Goal: Contribute content: Contribute content

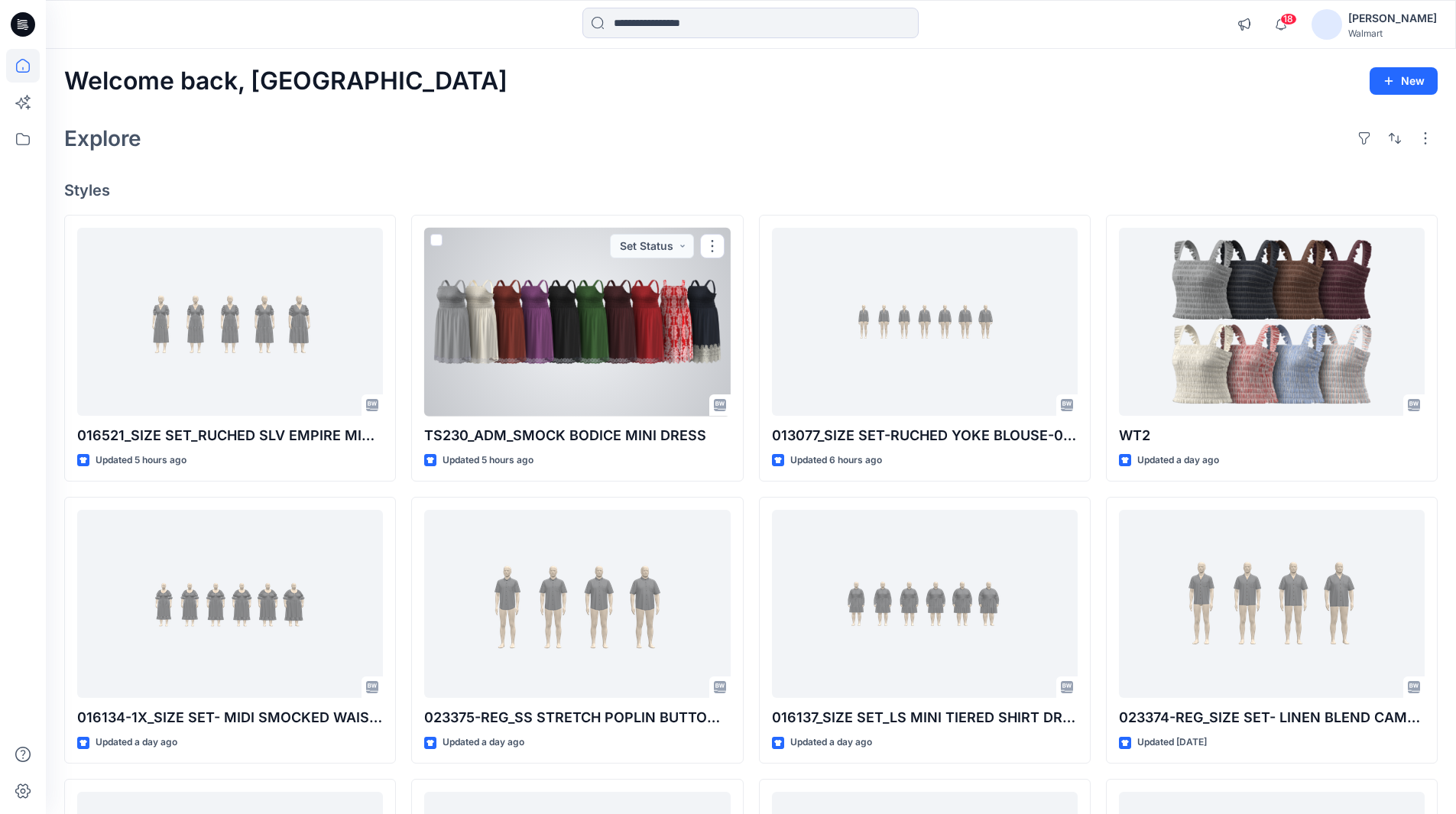
click at [630, 328] on div at bounding box center [576, 322] width 306 height 189
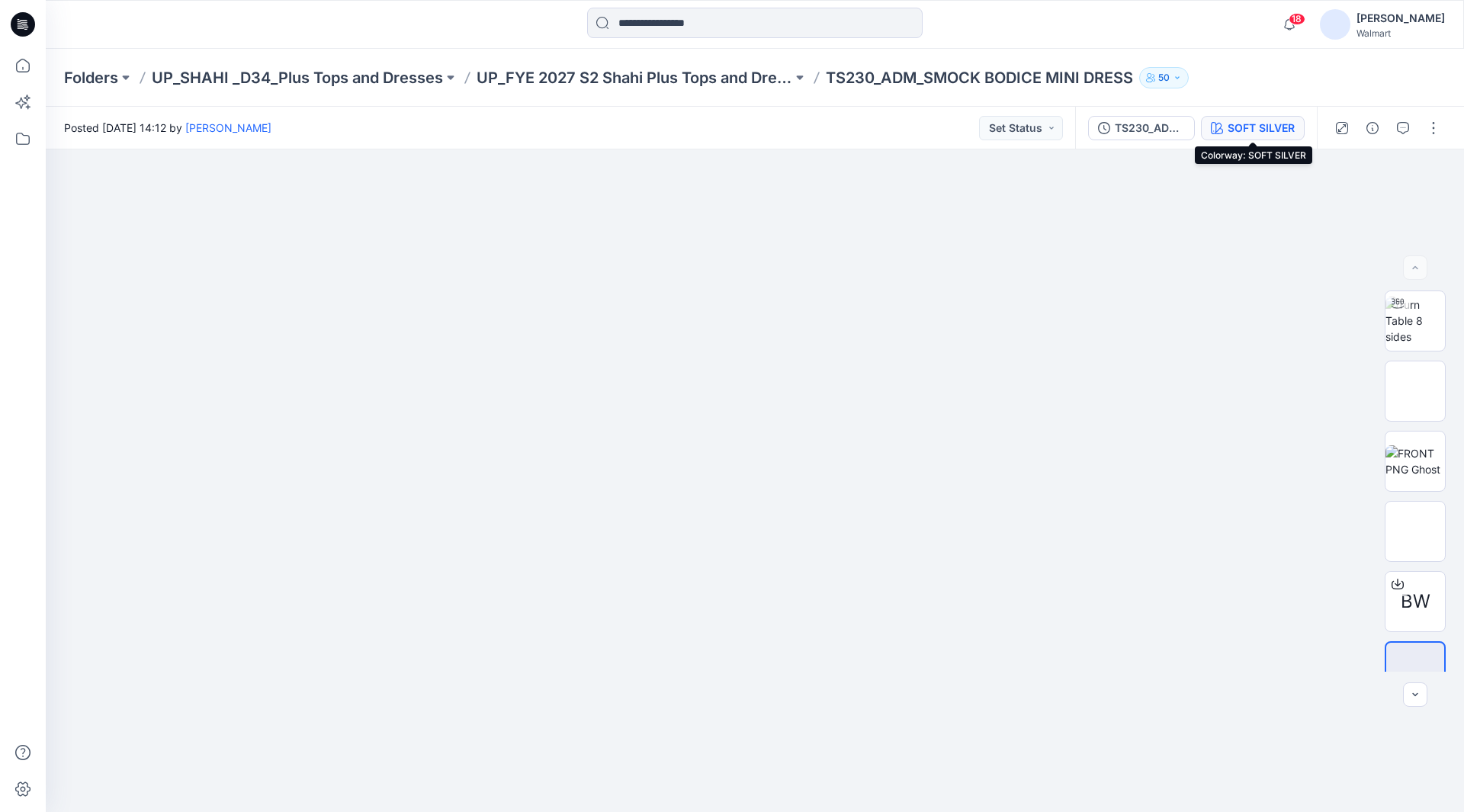
click at [1246, 127] on div "SOFT SILVER" at bounding box center [1261, 128] width 67 height 17
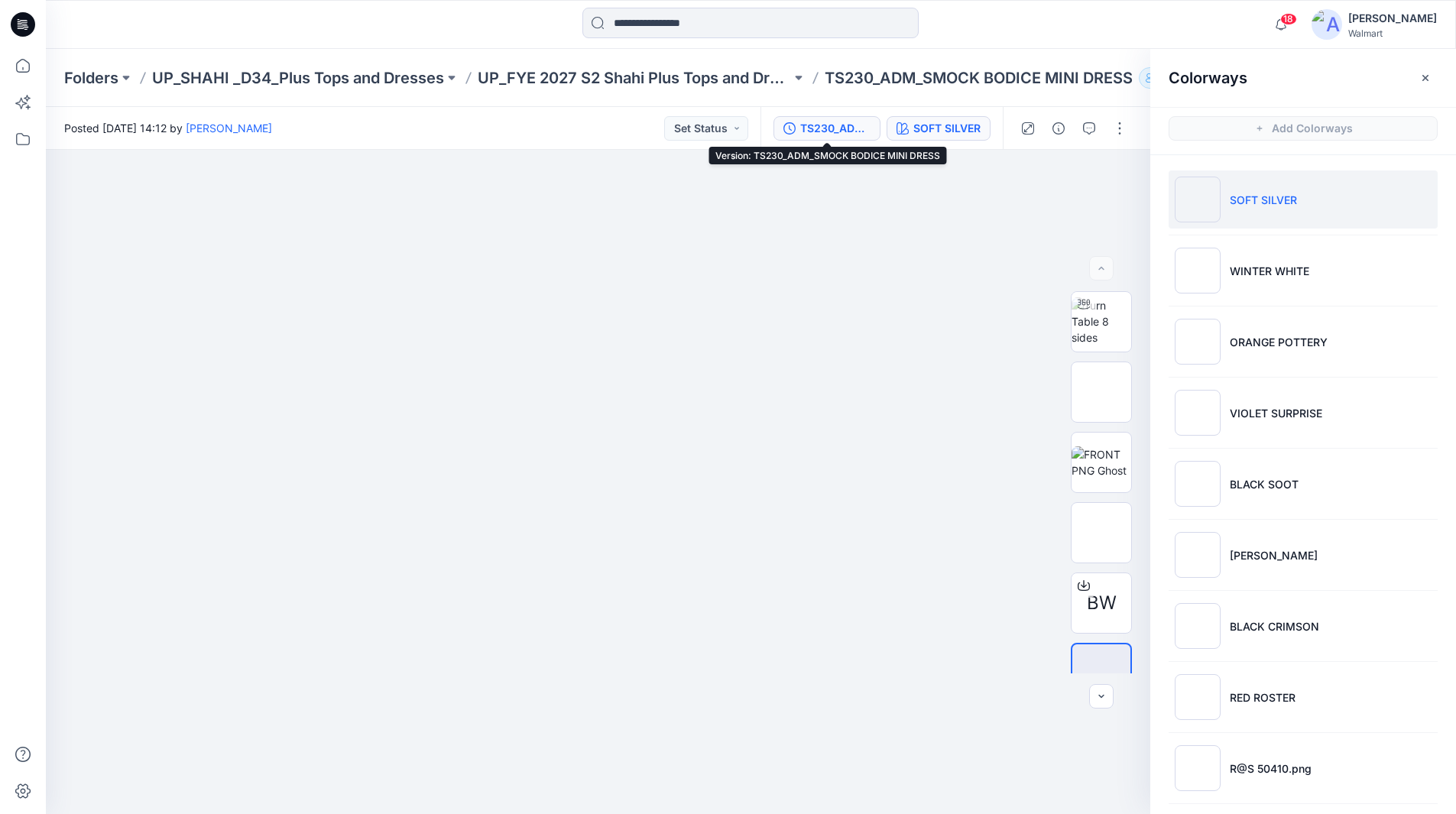
click at [836, 126] on div "TS230_ADM_SMOCK BODICE MINI DRESS" at bounding box center [836, 128] width 70 height 17
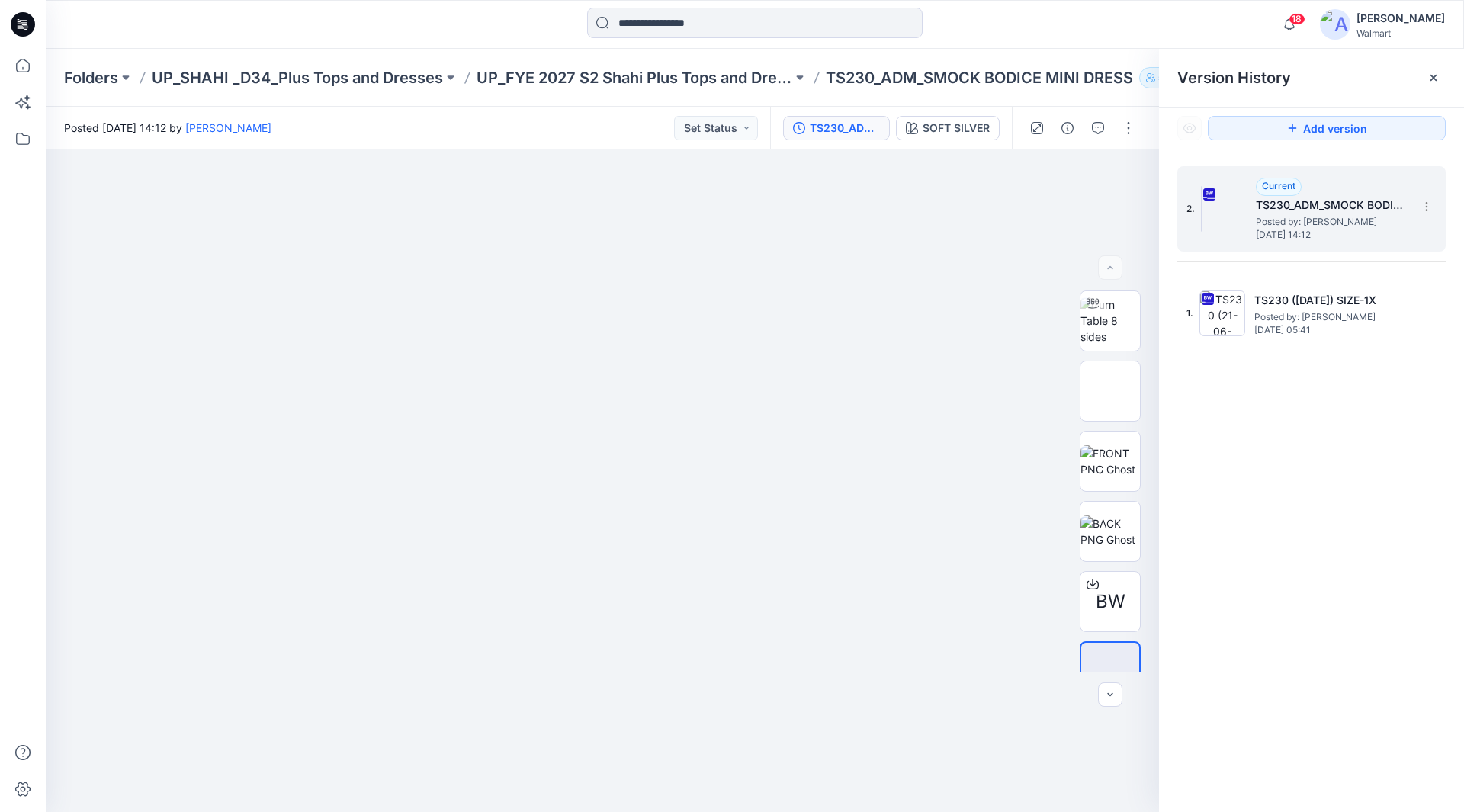
click at [1301, 208] on h5 "TS230_ADM_SMOCK BODICE MINI DRESS" at bounding box center [1332, 205] width 153 height 18
click at [1342, 203] on h5 "TS230_ADM_SMOCK BODICE MINI DRESS" at bounding box center [1332, 205] width 153 height 18
click at [1229, 206] on img at bounding box center [1224, 209] width 45 height 45
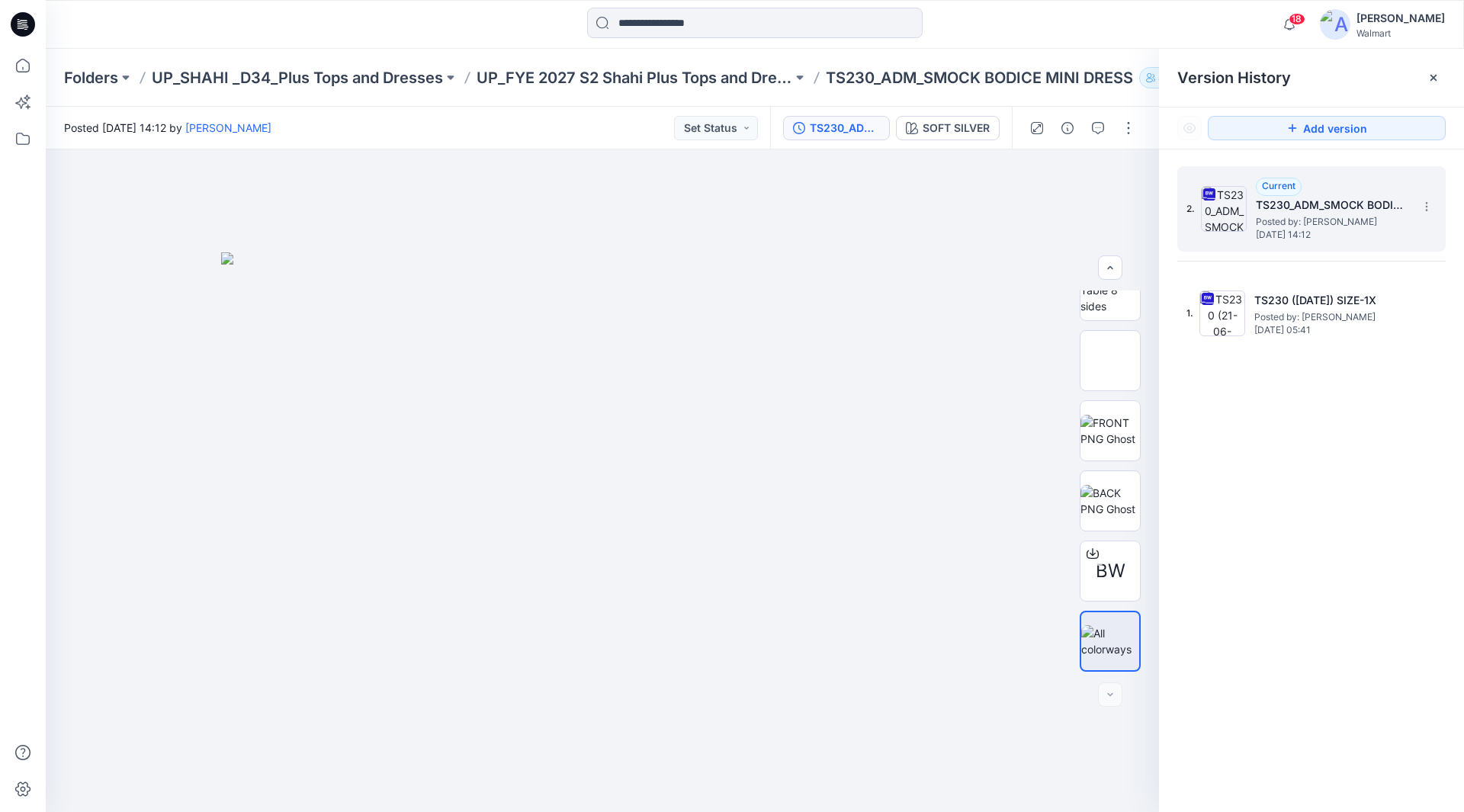
click at [1222, 205] on img at bounding box center [1224, 209] width 45 height 45
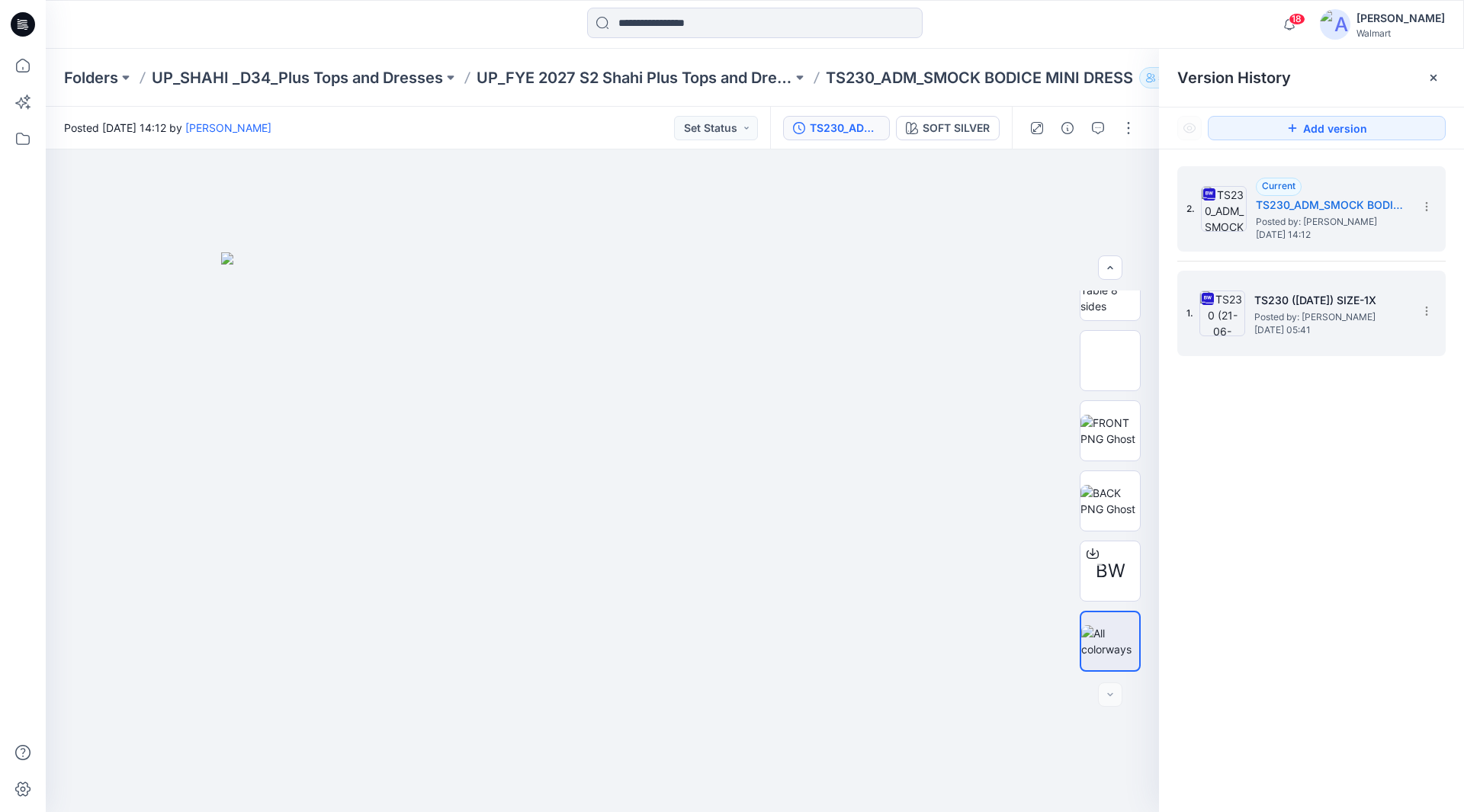
click at [1241, 313] on img at bounding box center [1222, 313] width 45 height 45
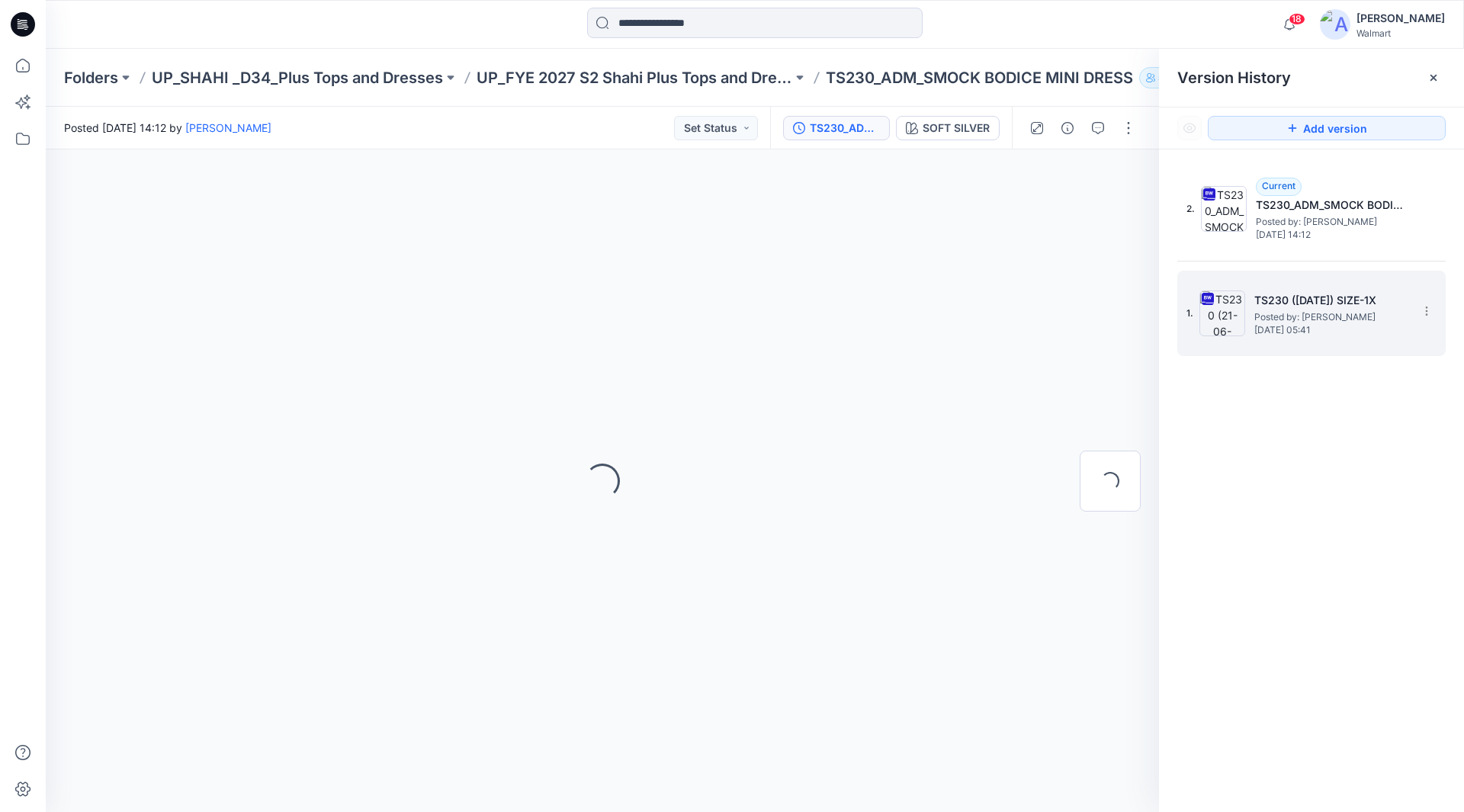
scroll to position [0, 0]
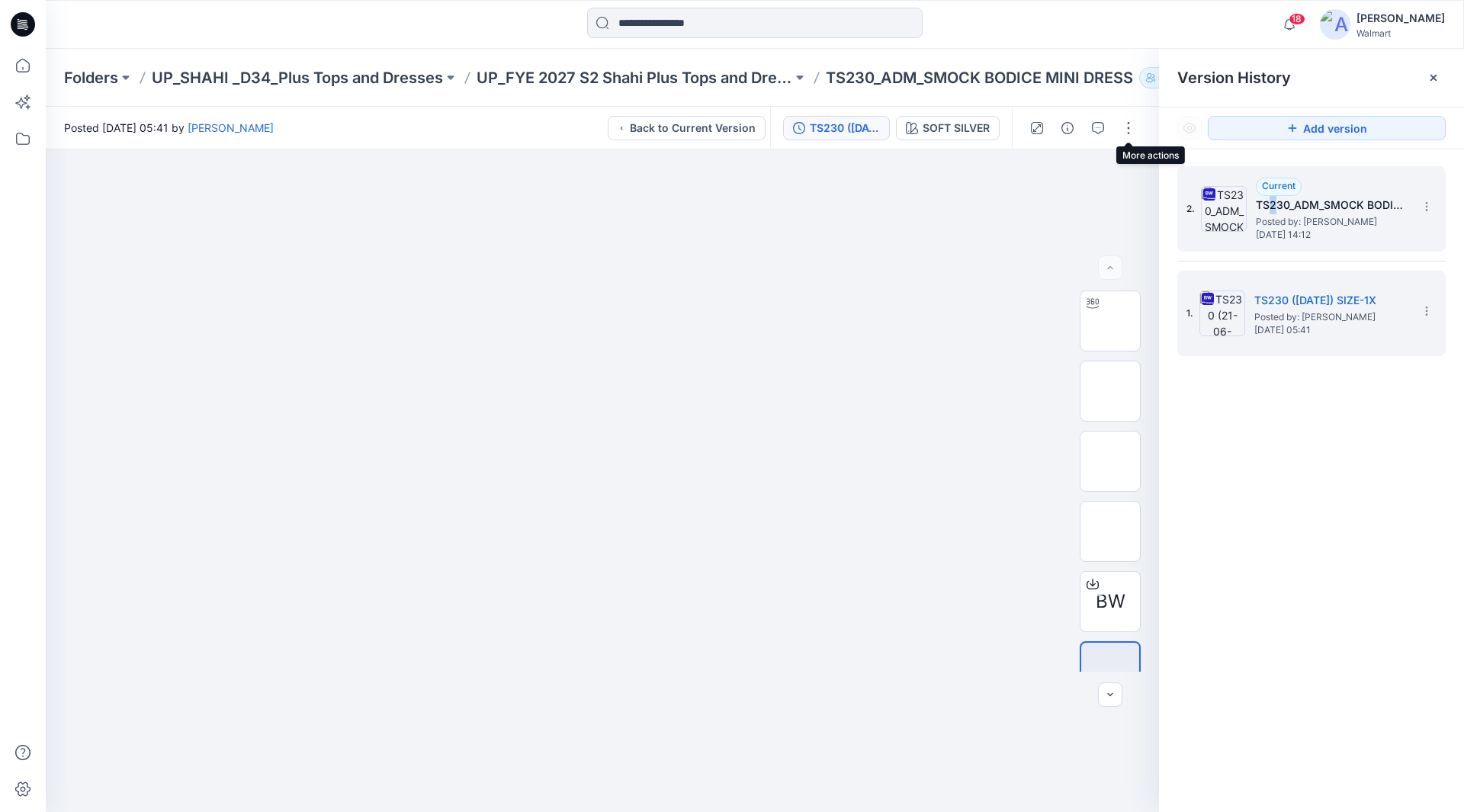
click at [1273, 210] on h5 "TS230_ADM_SMOCK BODICE MINI DRESS" at bounding box center [1332, 205] width 153 height 18
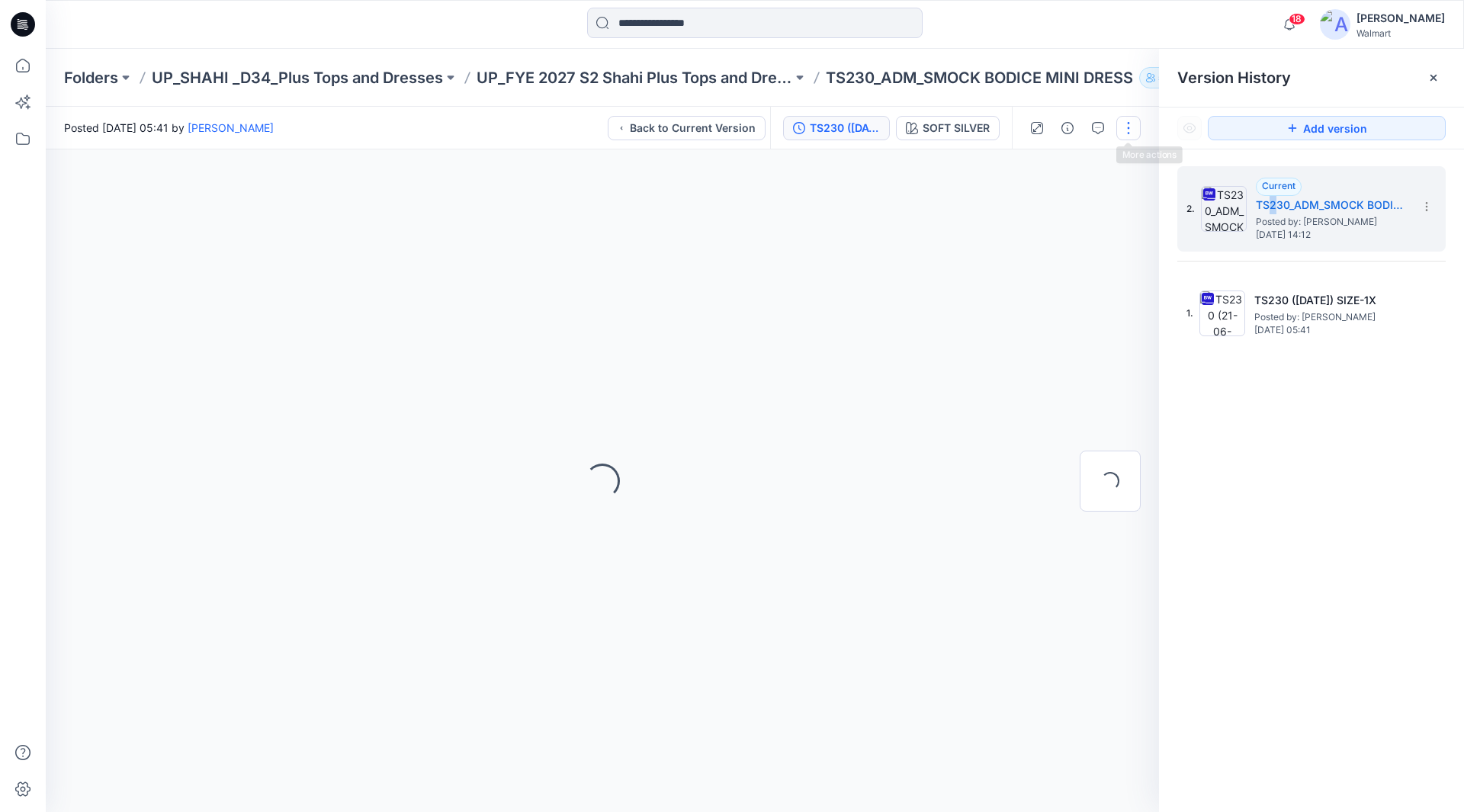
click at [1128, 128] on button "button" at bounding box center [1128, 128] width 24 height 24
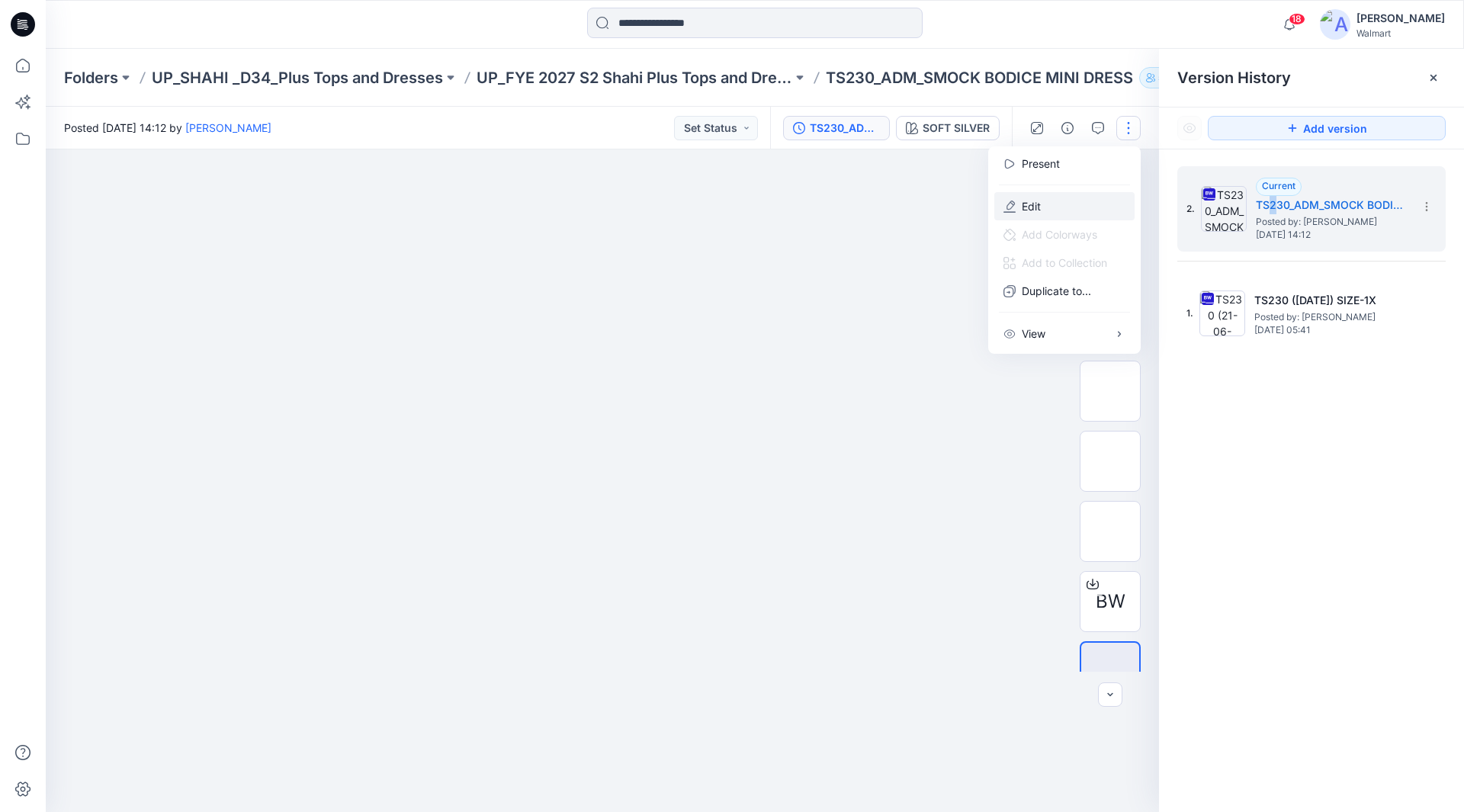
click at [1041, 207] on button "Edit" at bounding box center [1065, 206] width 141 height 28
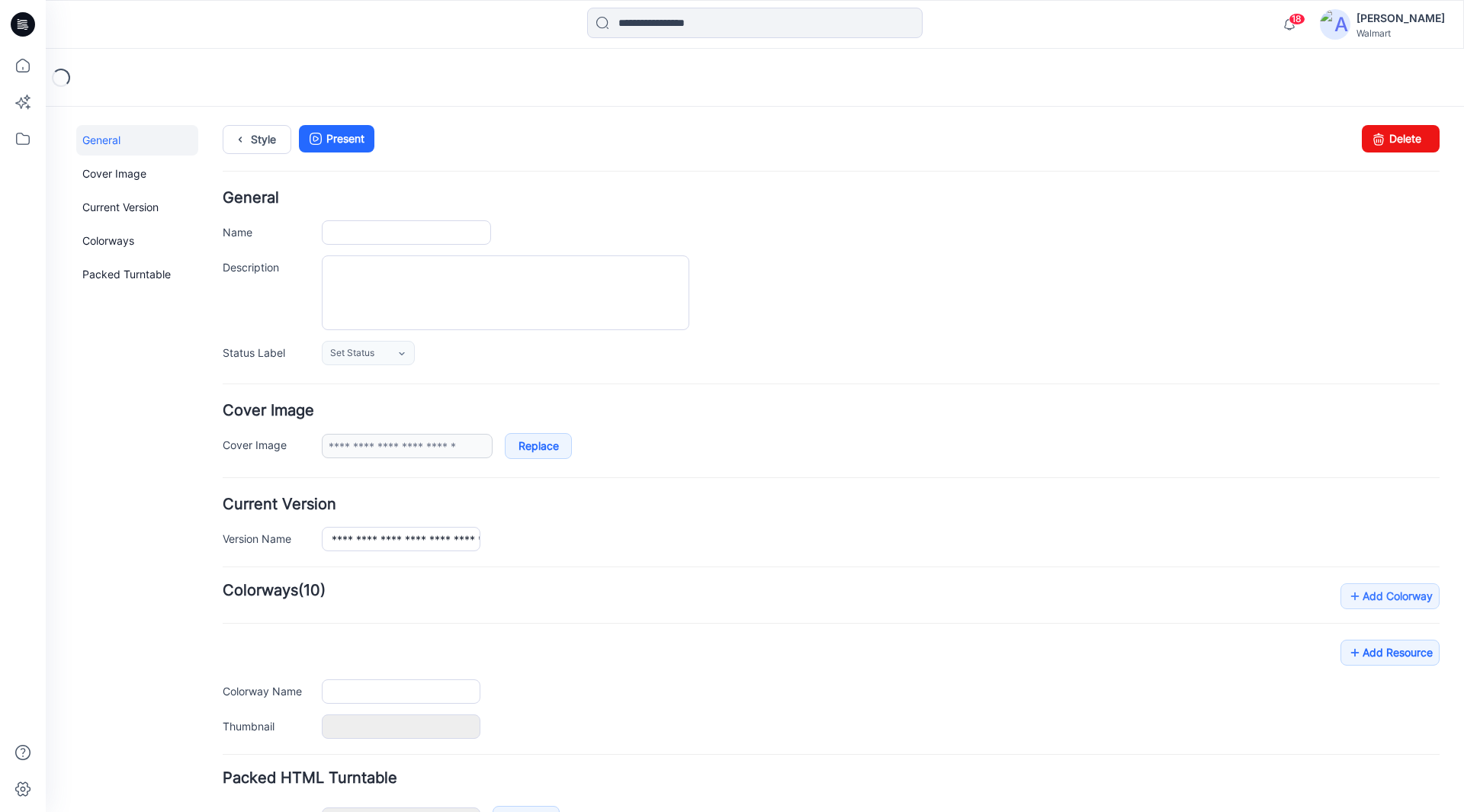
type input "**********"
type textarea "**********"
type input "**********"
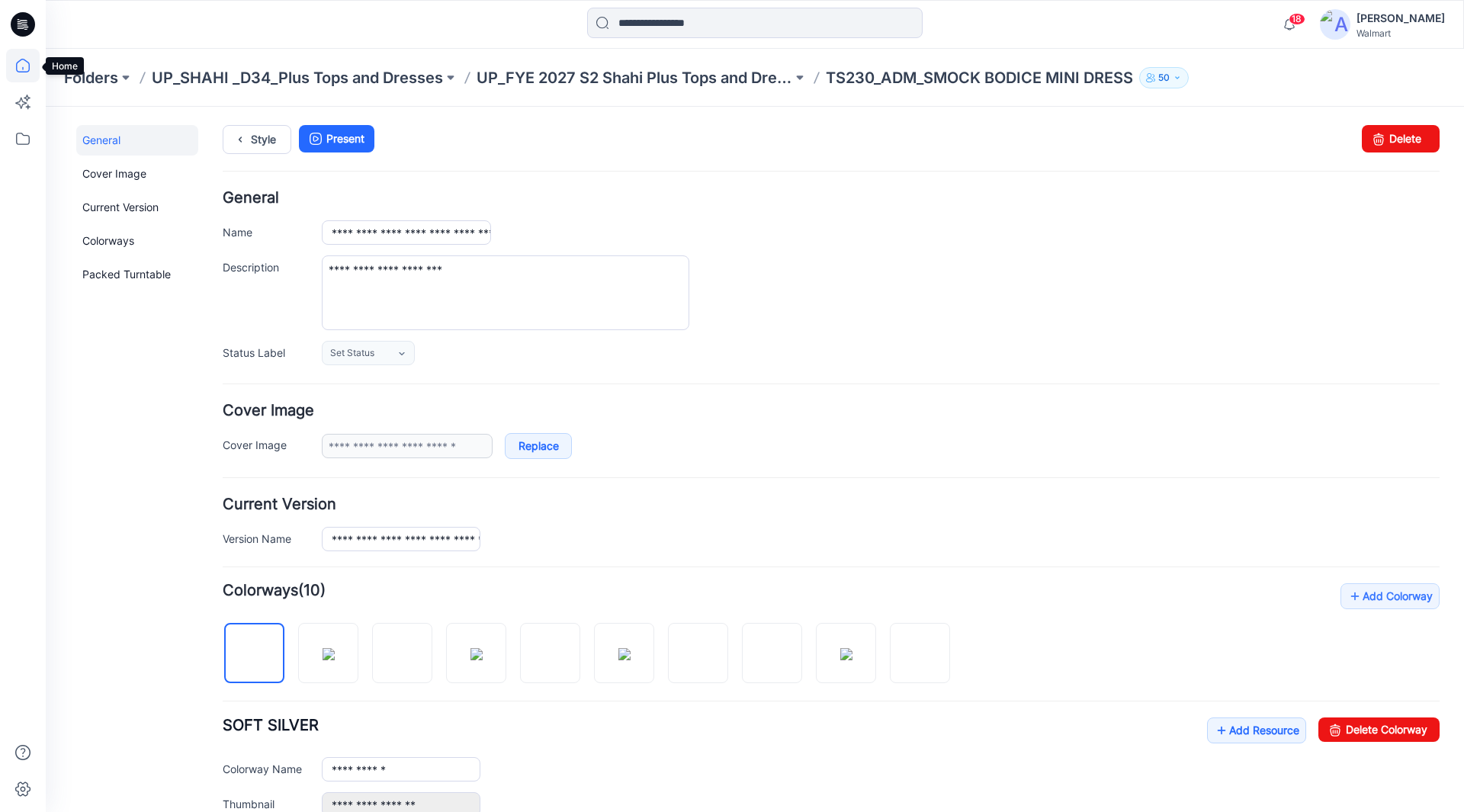
click at [21, 65] on icon at bounding box center [23, 66] width 33 height 33
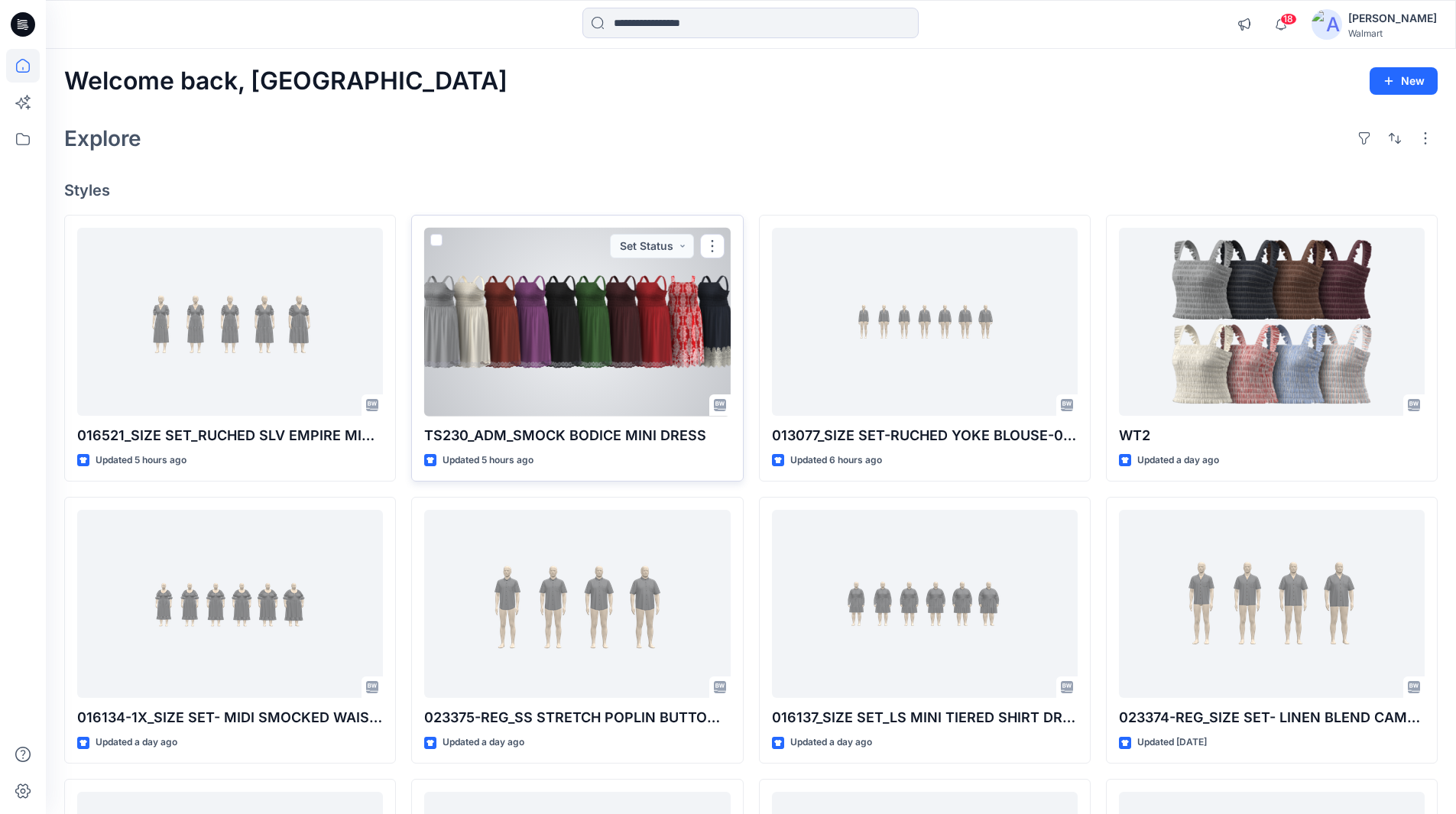
click at [584, 316] on div at bounding box center [576, 322] width 306 height 189
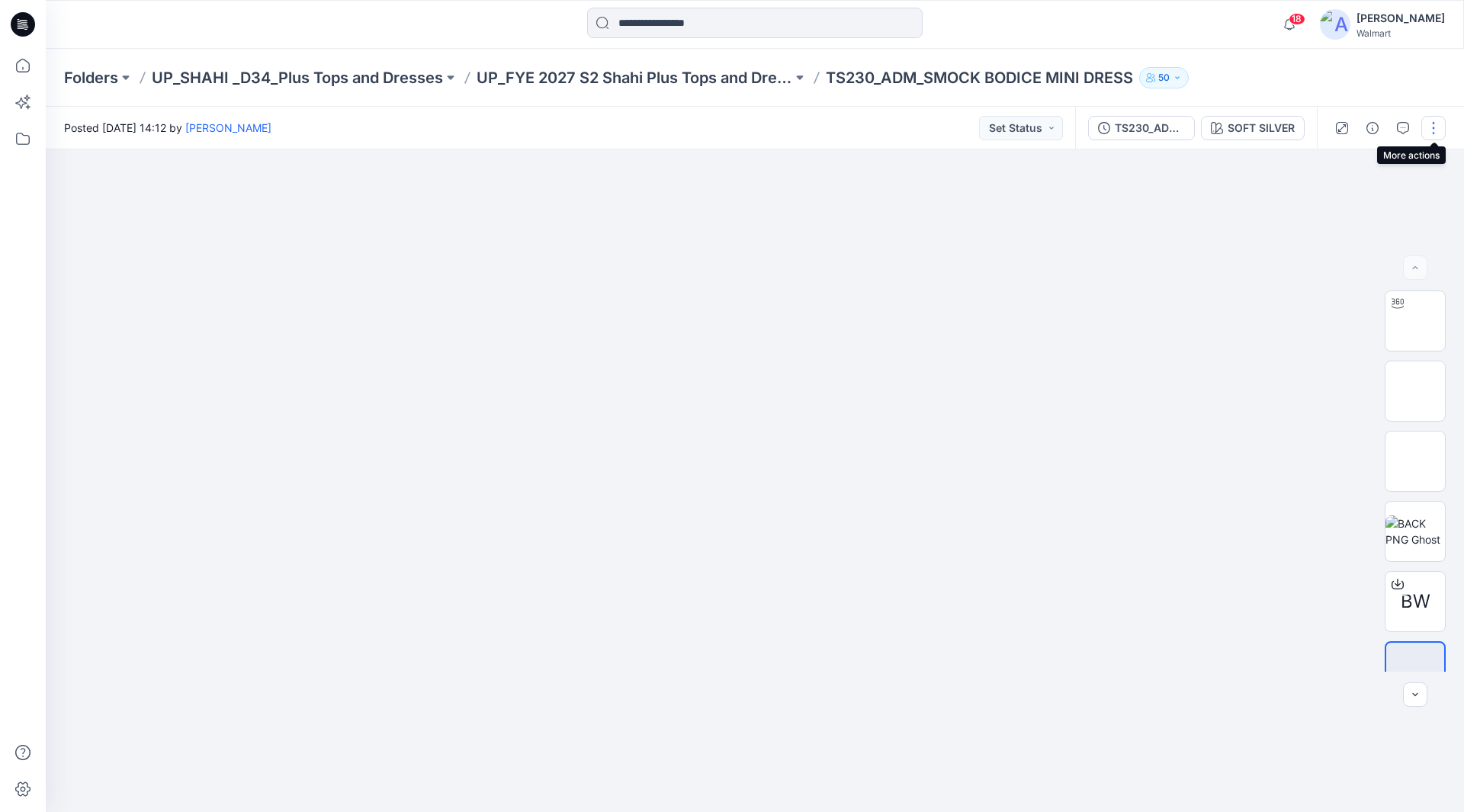
click at [1436, 132] on button "button" at bounding box center [1433, 128] width 24 height 24
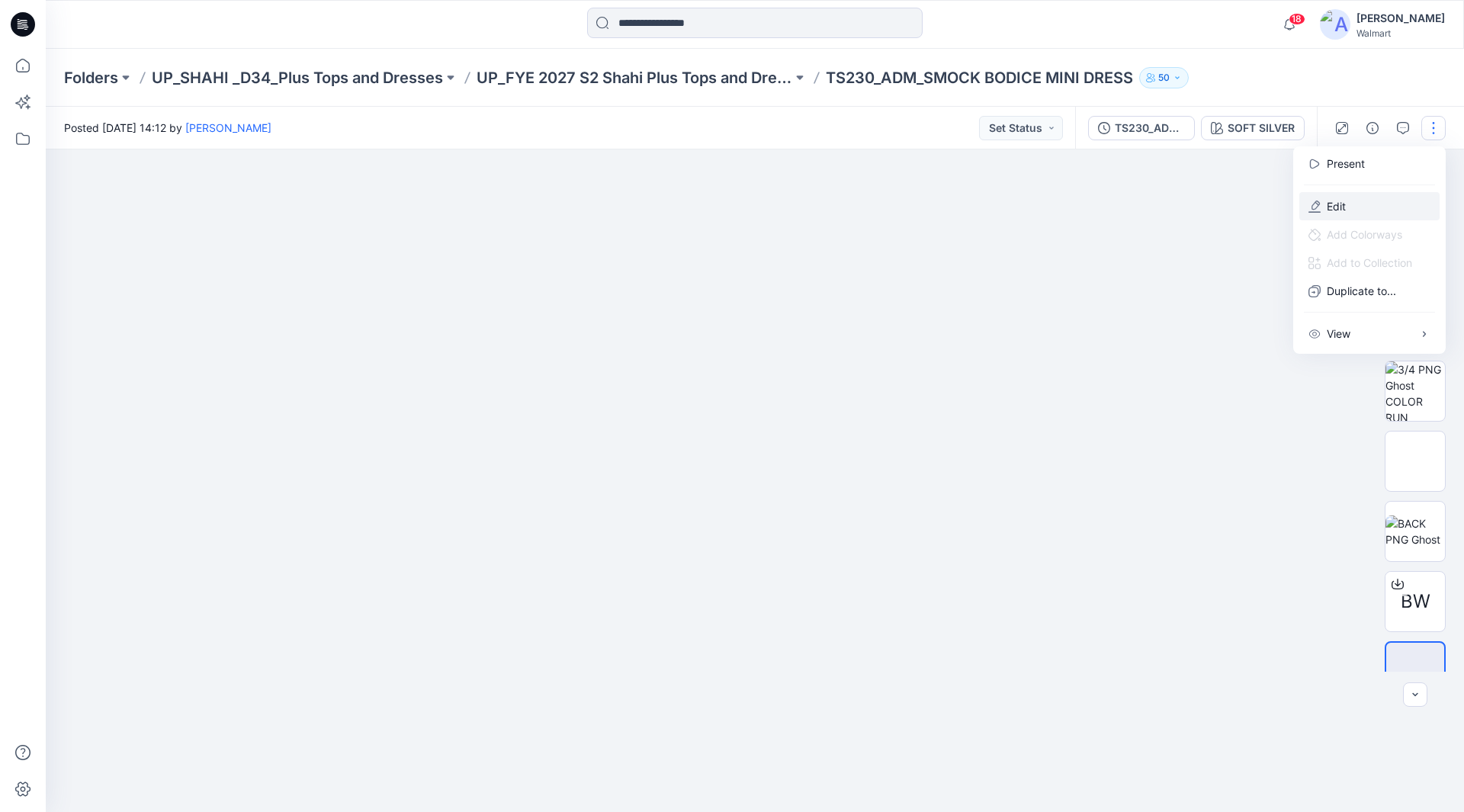
click at [1334, 206] on p "Edit" at bounding box center [1336, 206] width 19 height 16
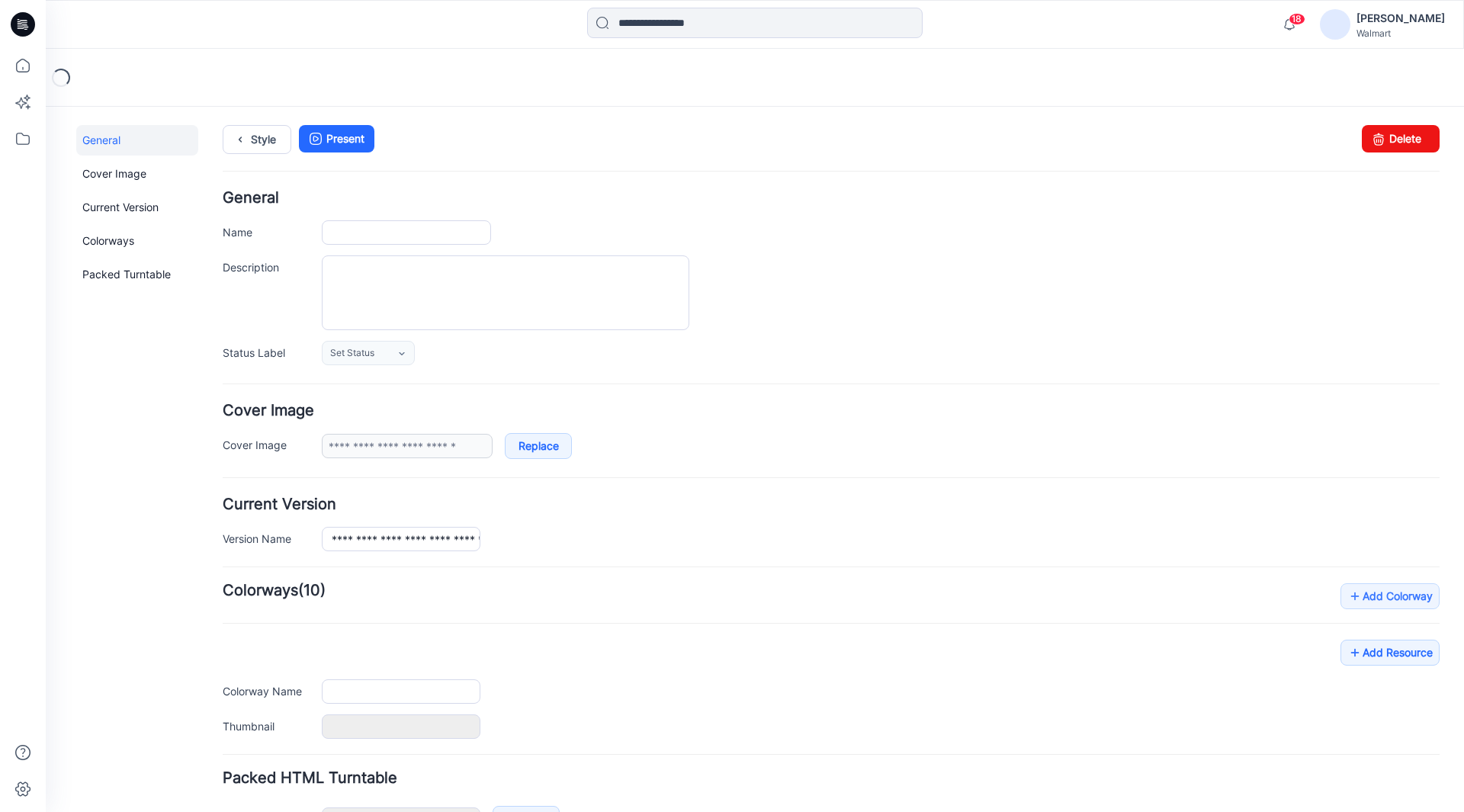
type input "**********"
type textarea "**********"
type input "**********"
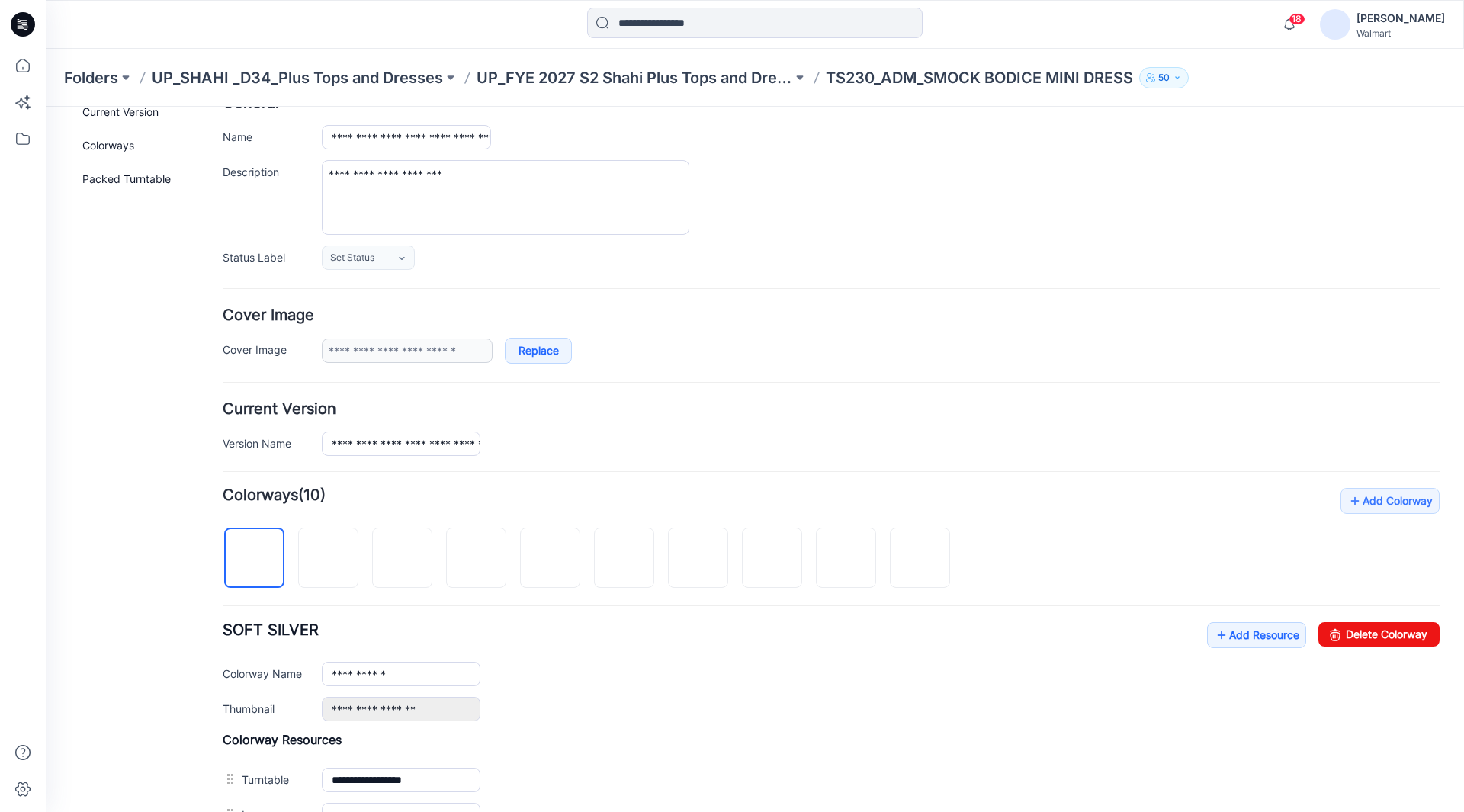
scroll to position [153, 0]
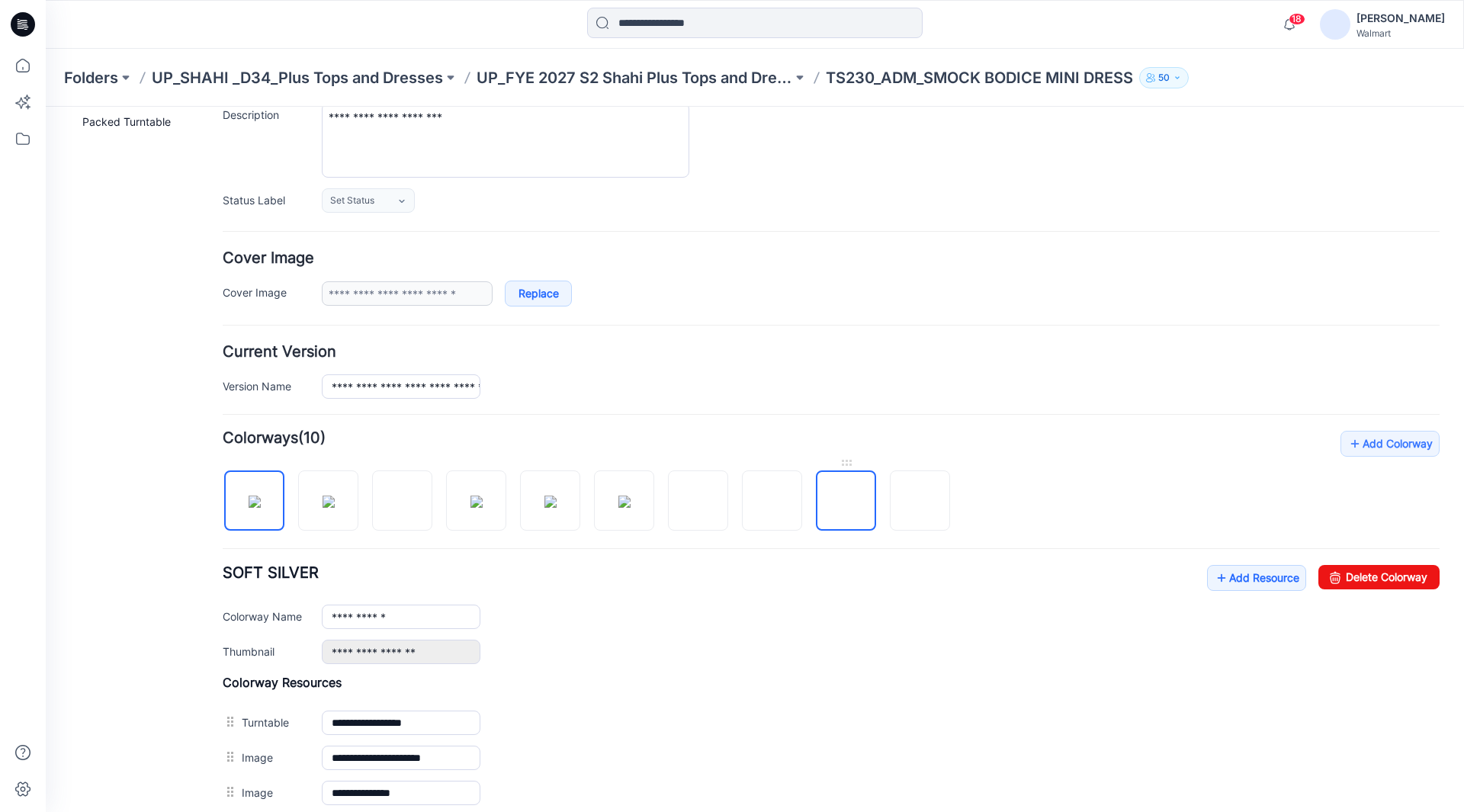
click at [846, 502] on img at bounding box center [846, 502] width 0 height 0
type input "**********"
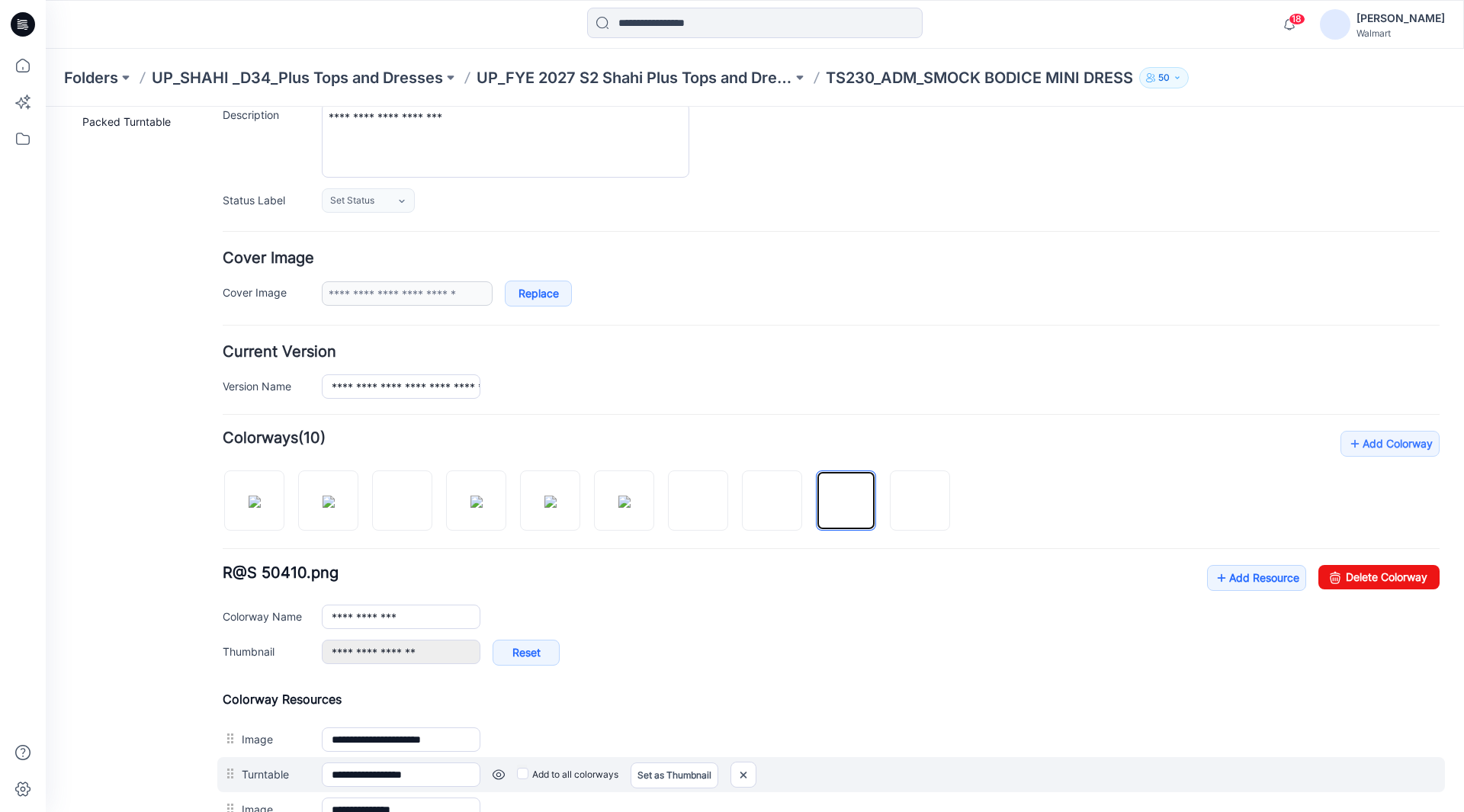
scroll to position [381, 0]
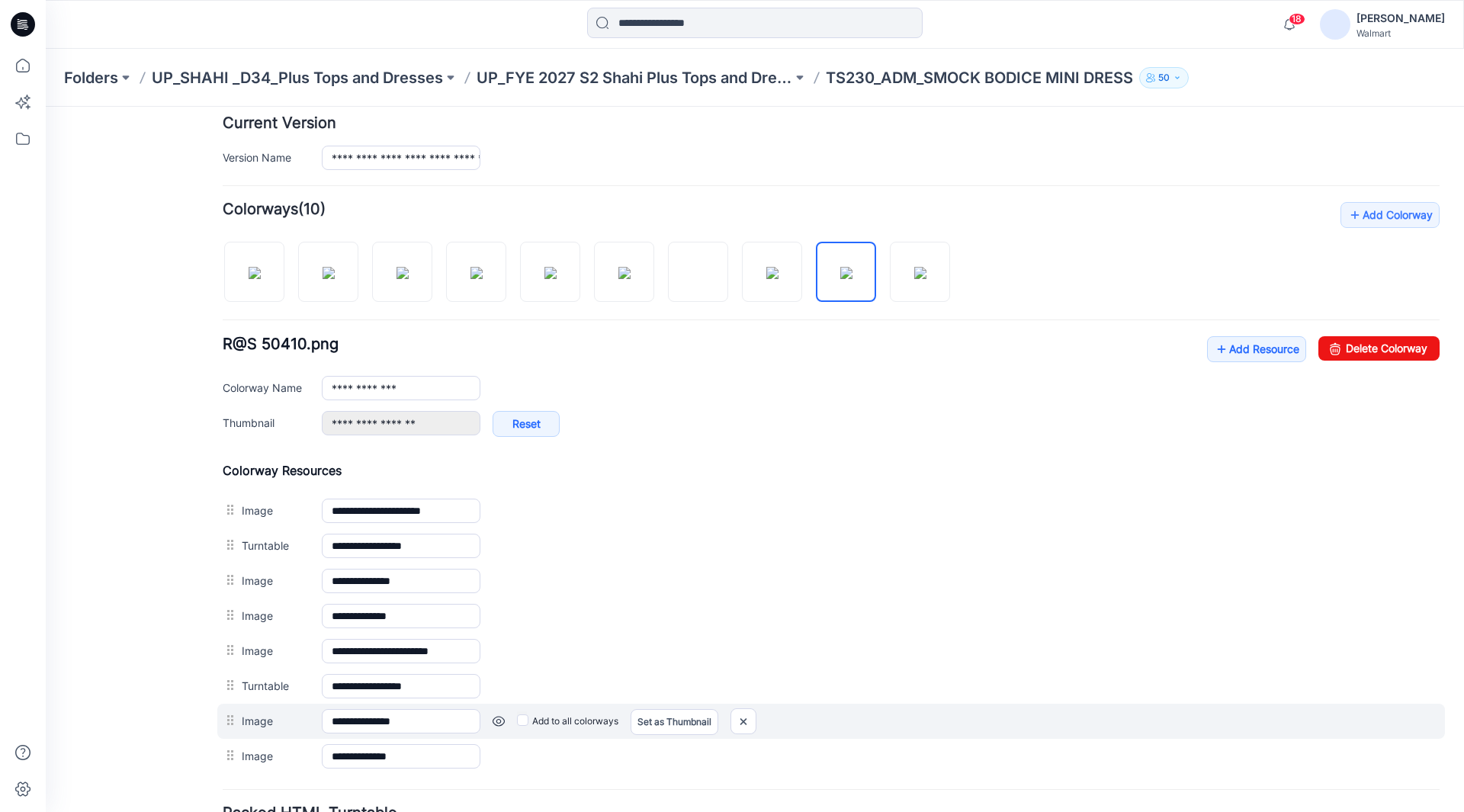
click at [500, 721] on link at bounding box center [499, 721] width 12 height 12
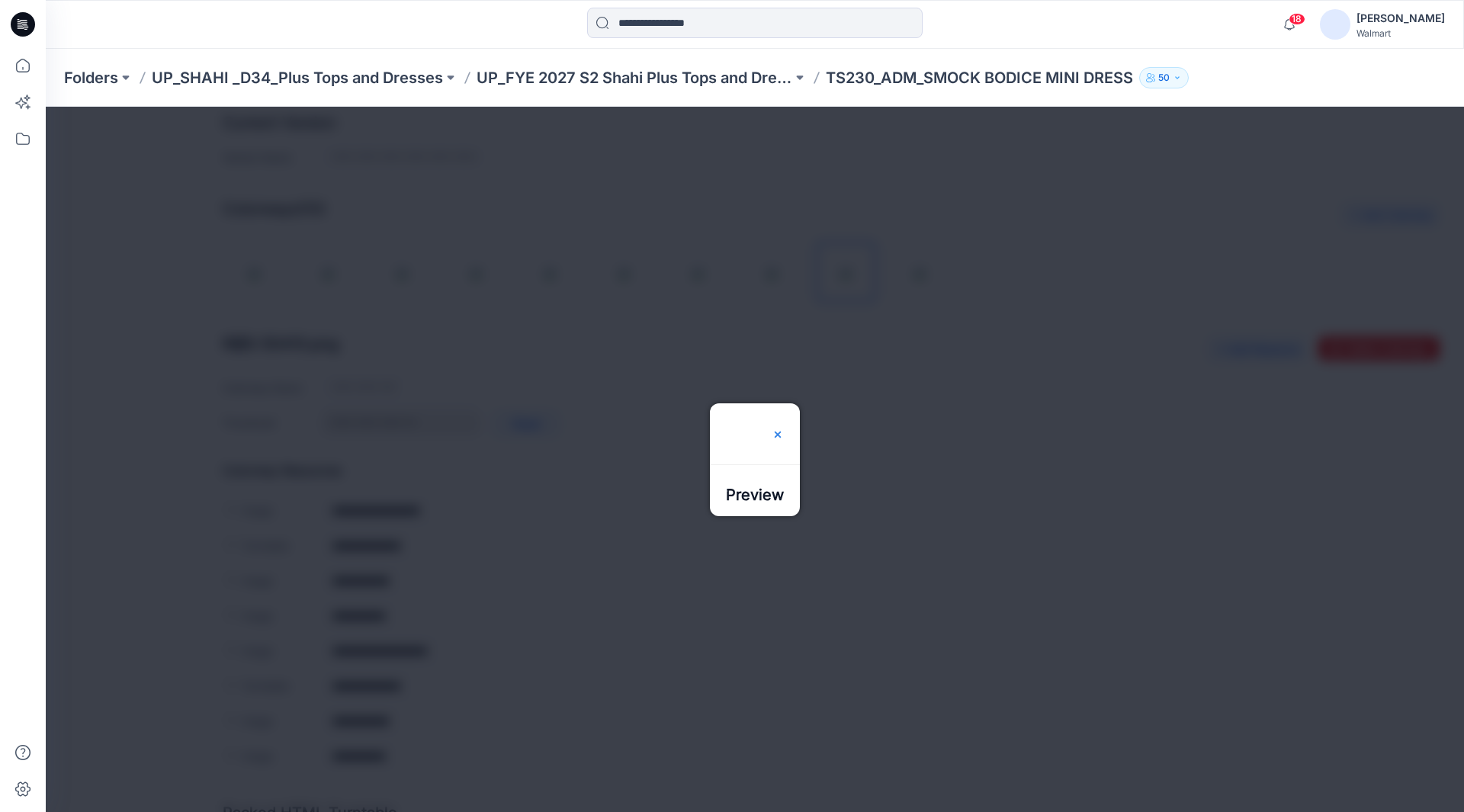
click at [784, 428] on img at bounding box center [778, 434] width 12 height 12
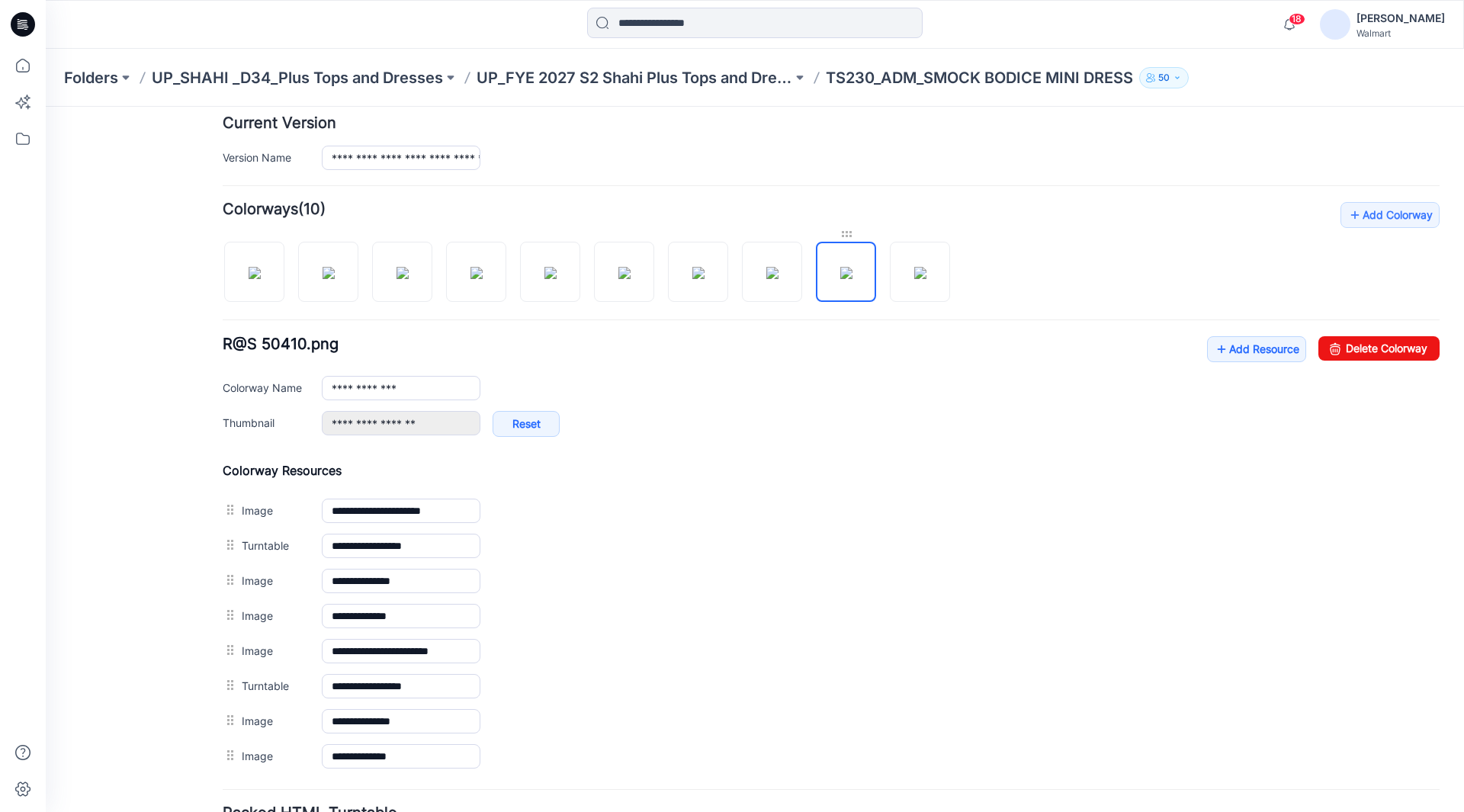
click at [850, 240] on div at bounding box center [846, 233] width 60 height 15
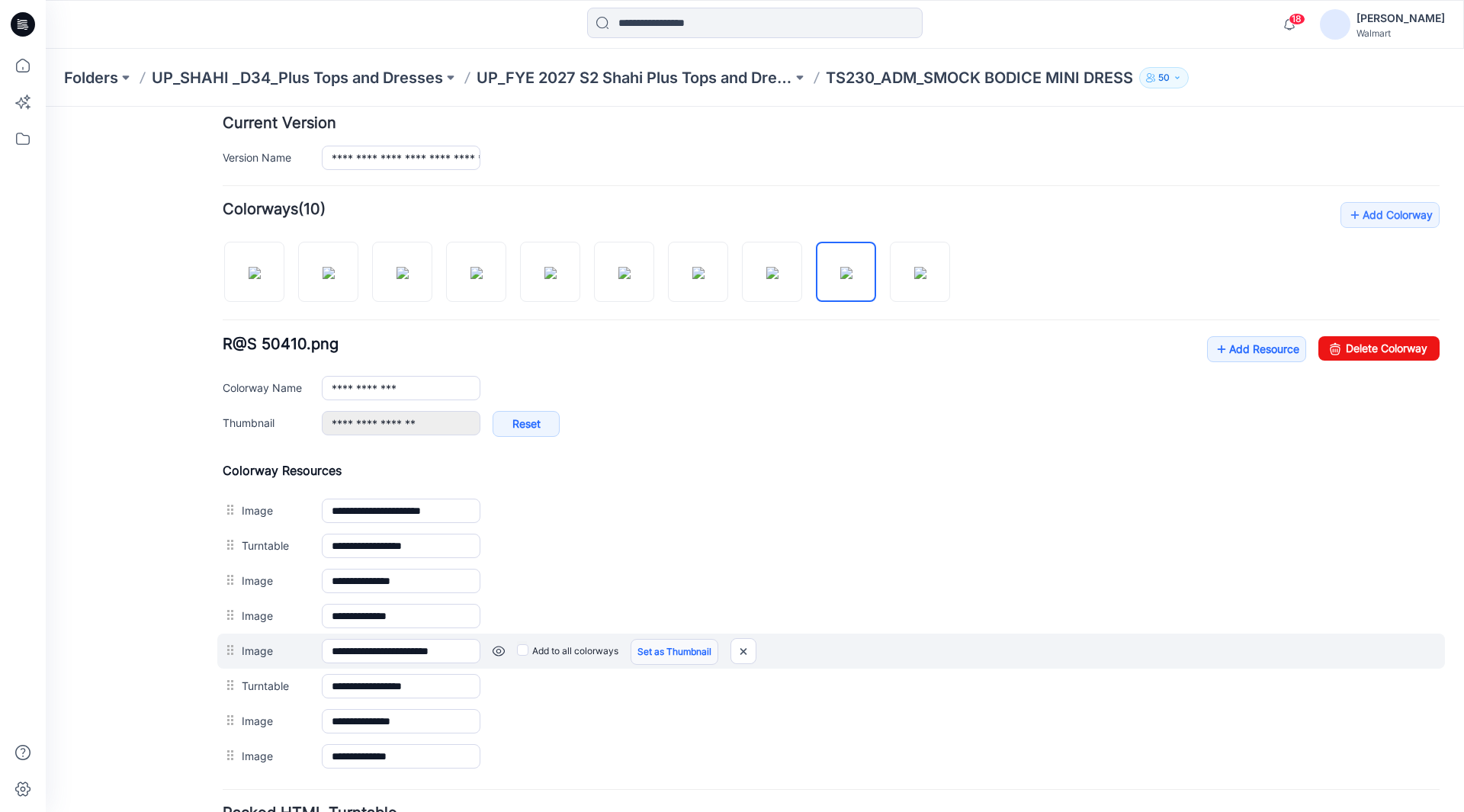
drag, startPoint x: 850, startPoint y: 240, endPoint x: 718, endPoint y: 641, distance: 422.2
click at [762, 684] on div "**********" at bounding box center [831, 686] width 1218 height 35
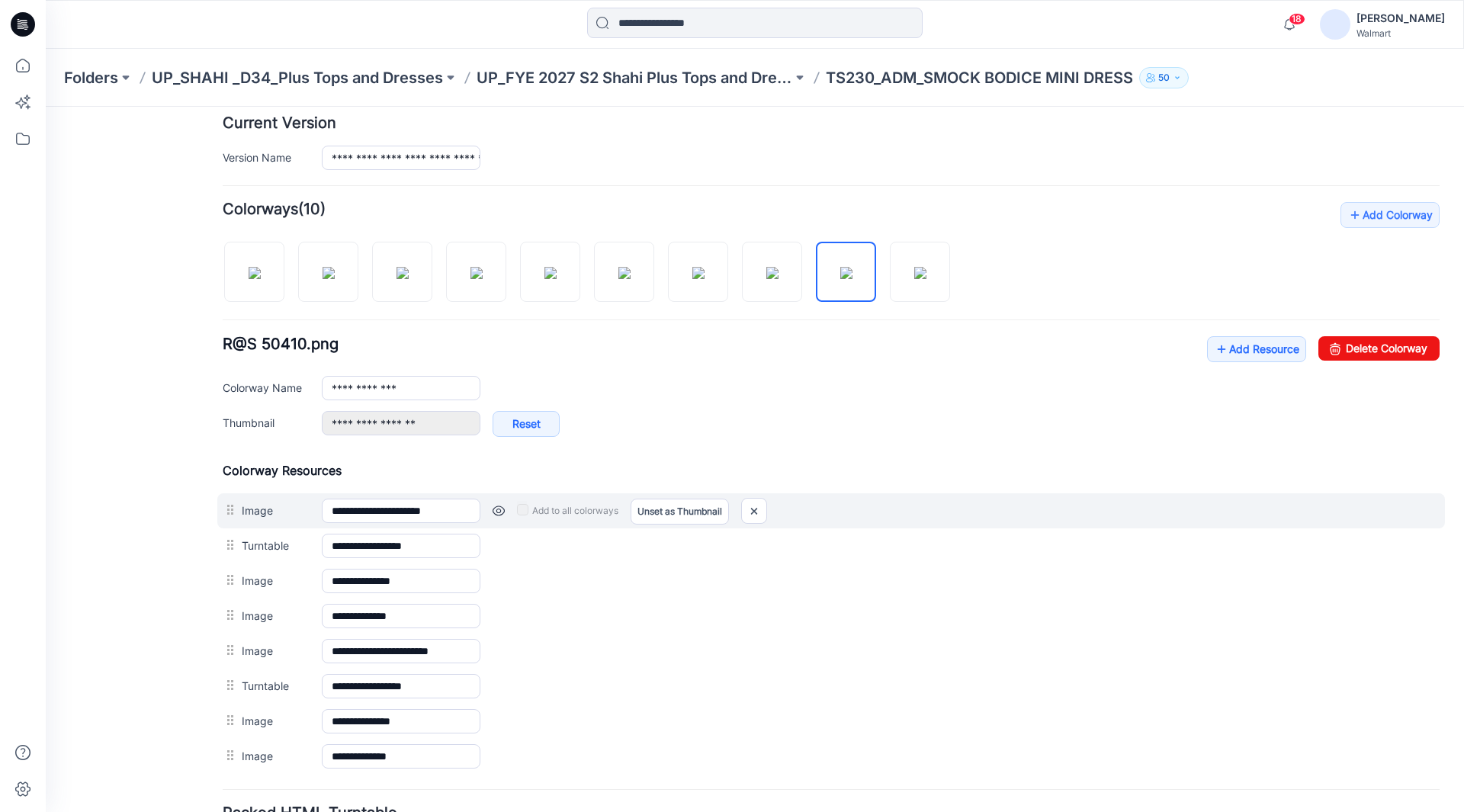
click at [500, 511] on link at bounding box center [499, 511] width 12 height 12
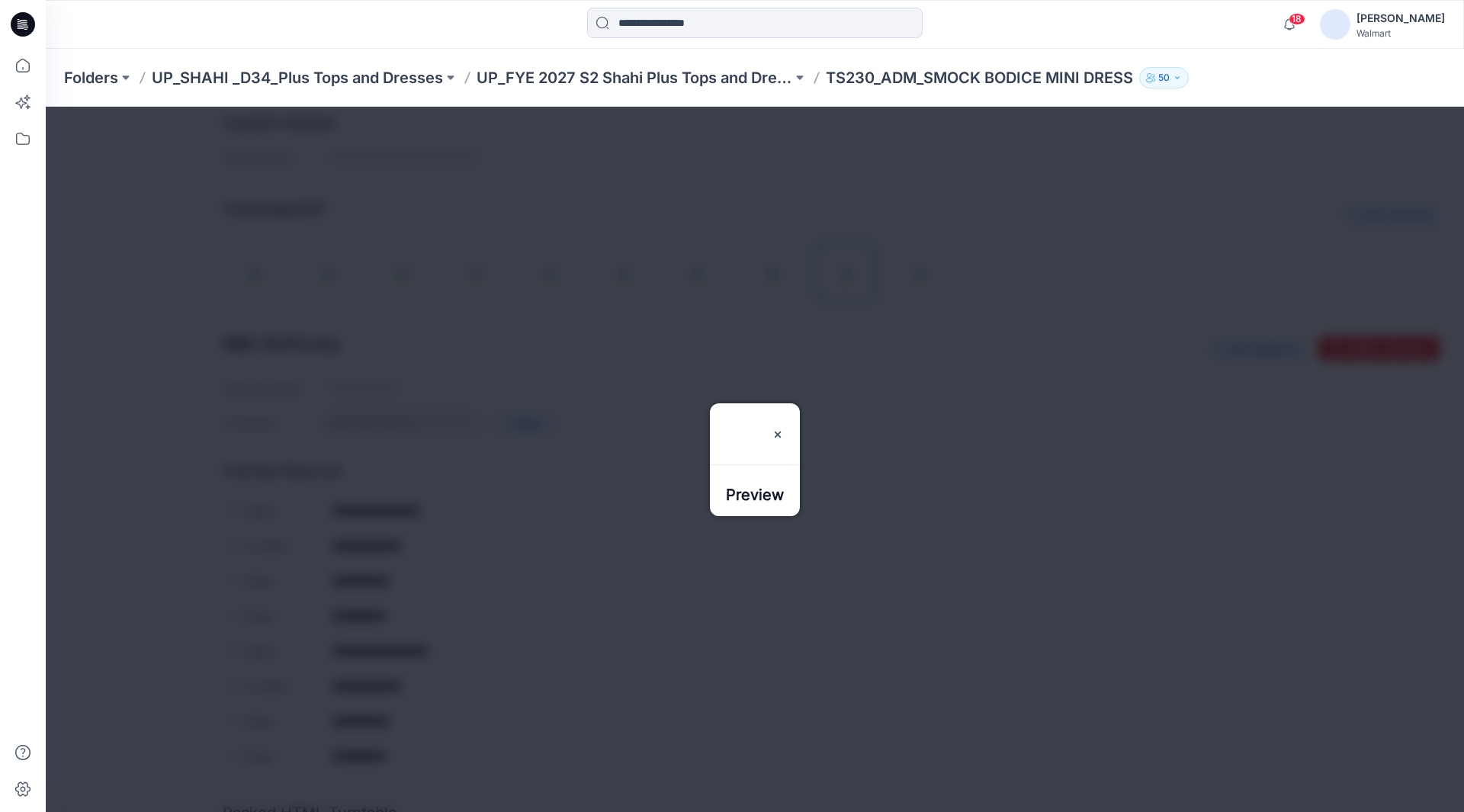
click at [916, 386] on div at bounding box center [754, 459] width 1419 height 705
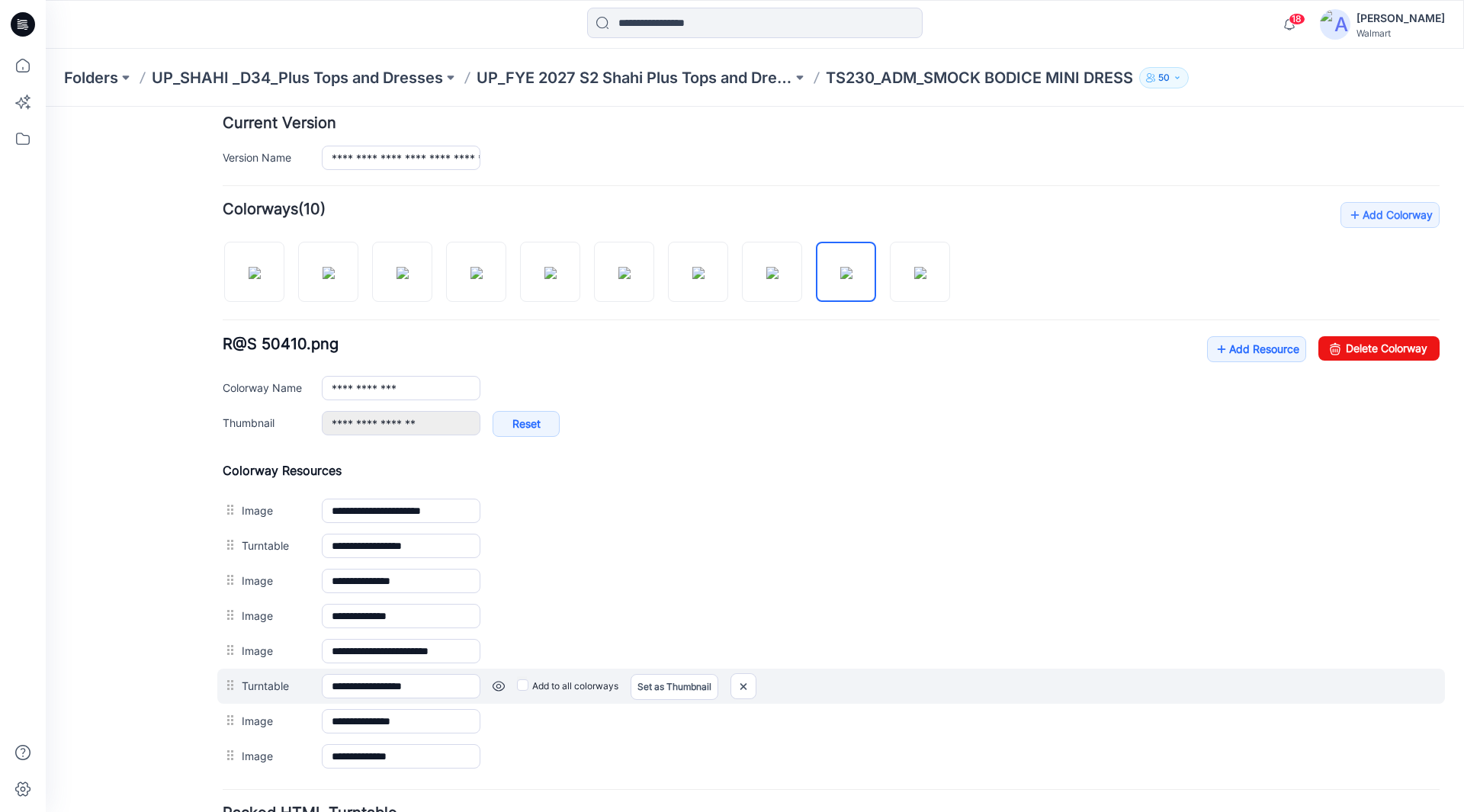
click at [494, 691] on link at bounding box center [499, 686] width 12 height 12
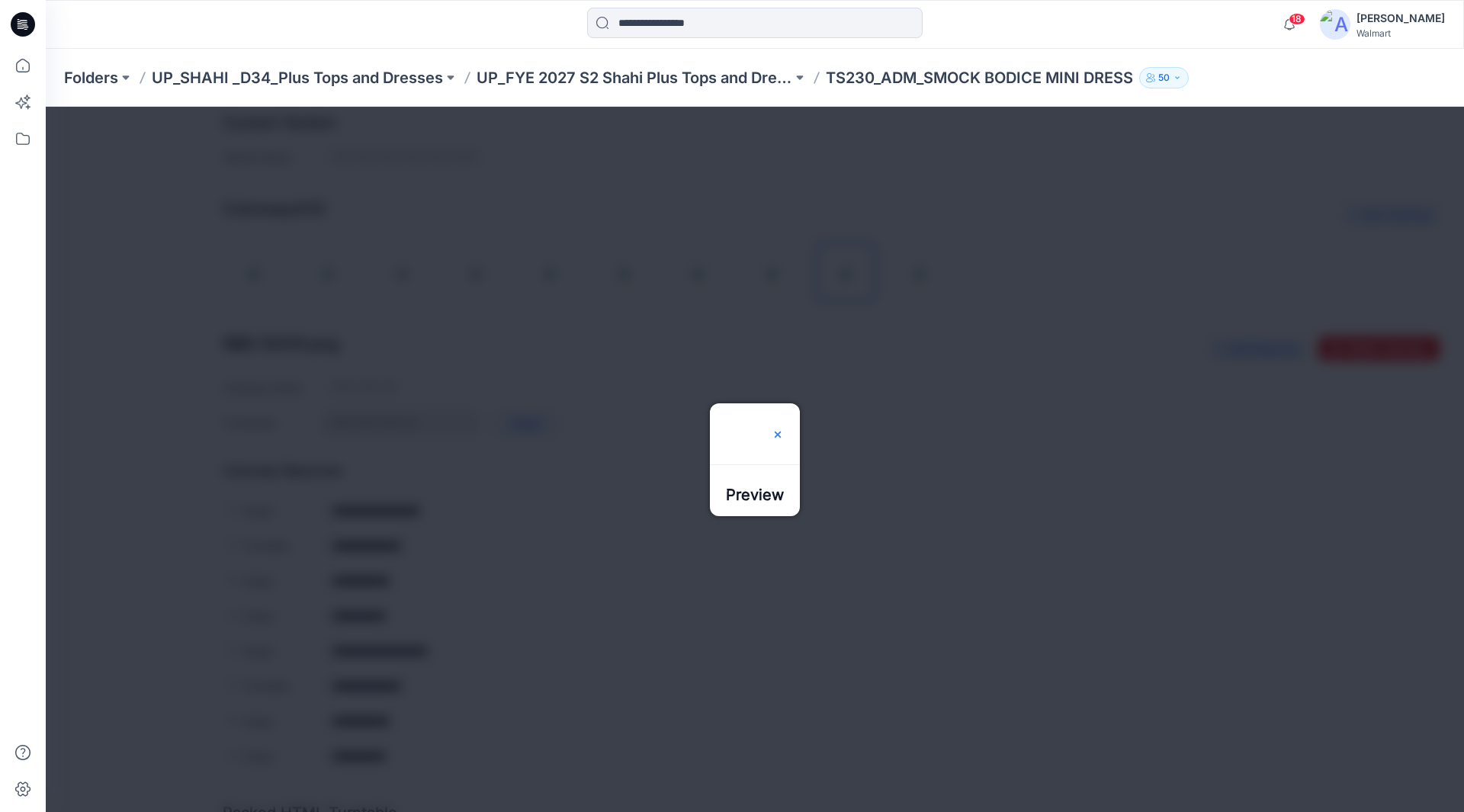
click at [784, 428] on img at bounding box center [778, 434] width 12 height 12
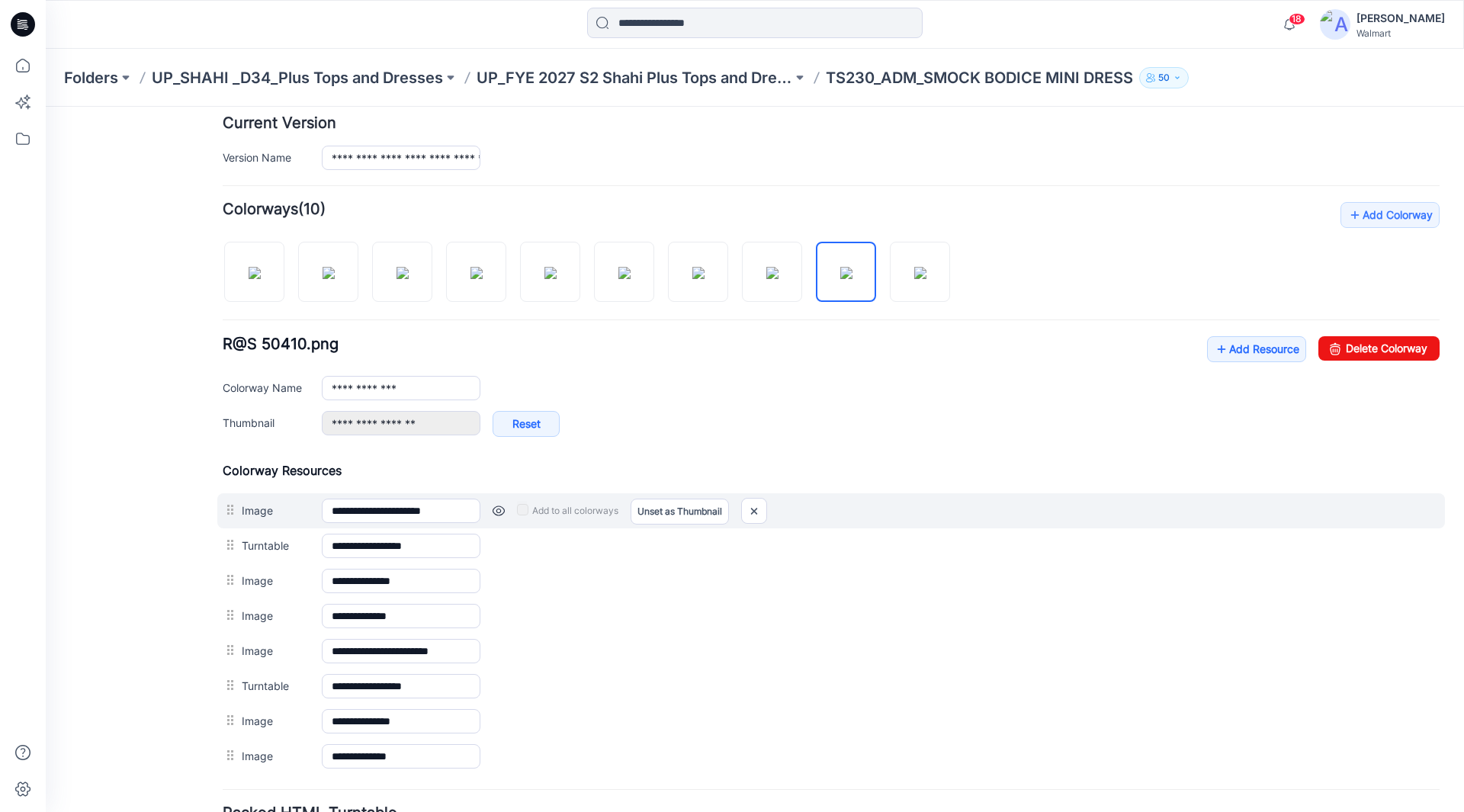
click at [500, 511] on link at bounding box center [499, 511] width 12 height 12
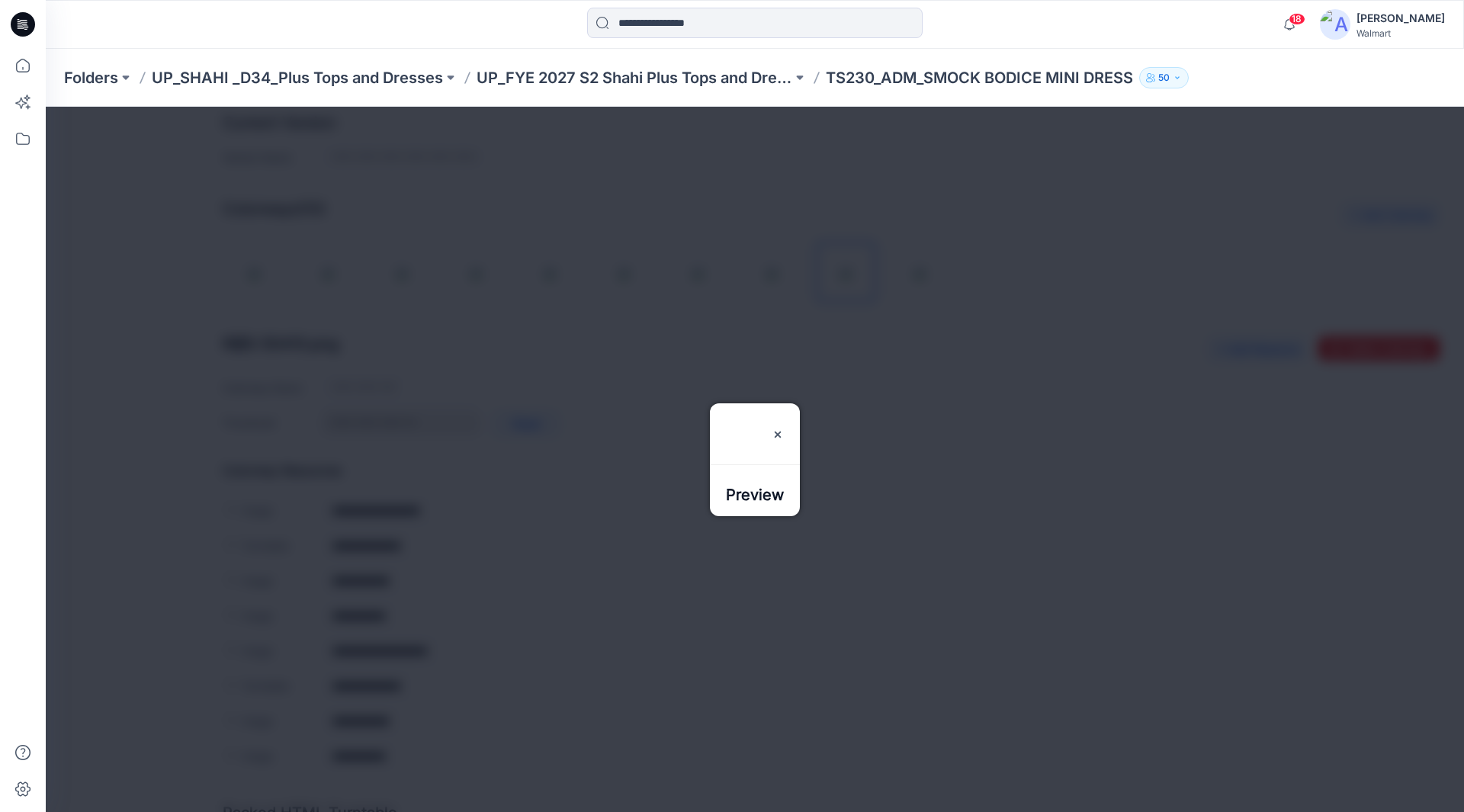
click at [871, 380] on div at bounding box center [754, 459] width 1419 height 705
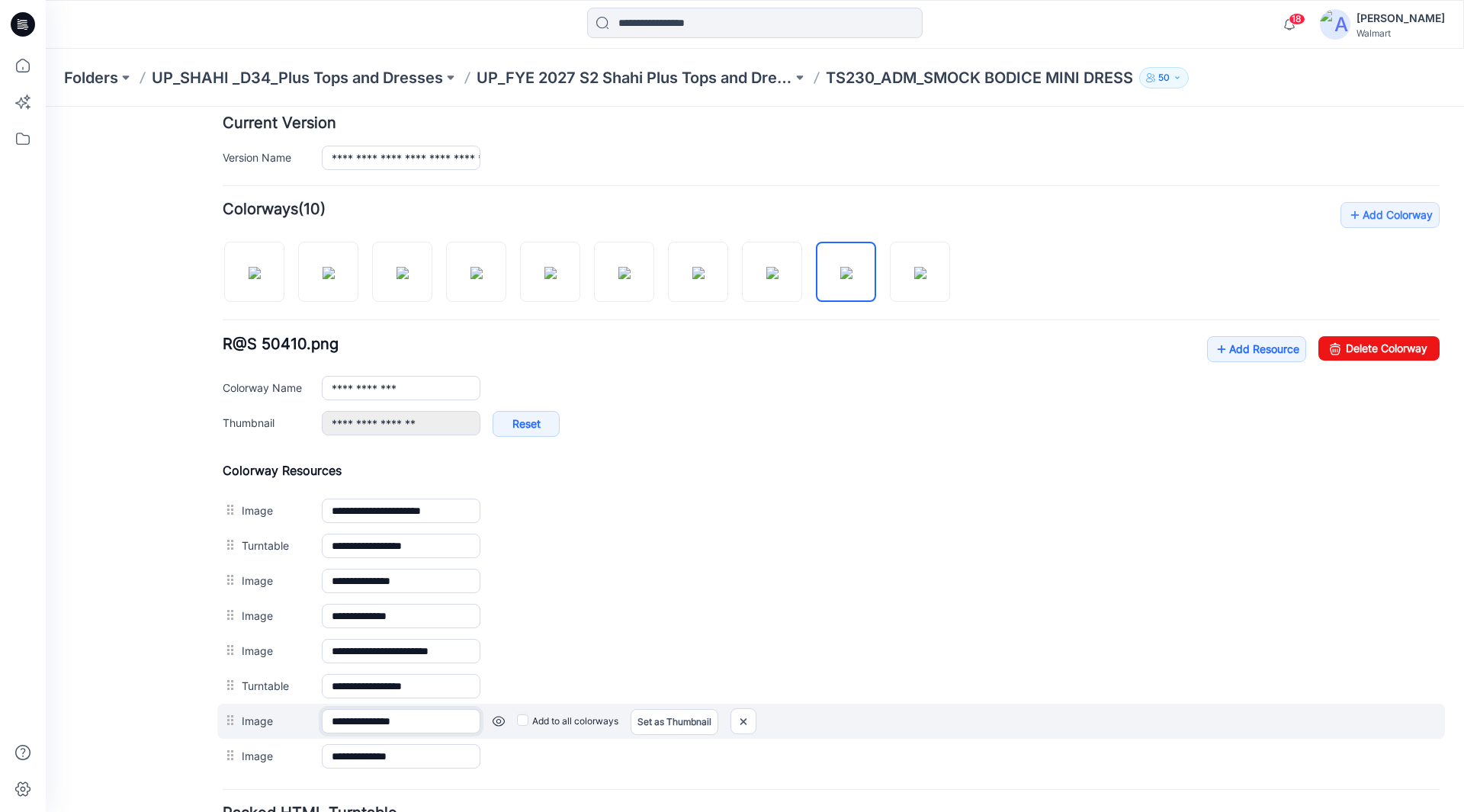
click at [400, 728] on input "**********" at bounding box center [400, 721] width 158 height 24
click at [299, 722] on label "Image" at bounding box center [274, 720] width 65 height 17
click at [322, 722] on input "**********" at bounding box center [400, 721] width 158 height 24
click at [499, 724] on link at bounding box center [499, 721] width 12 height 12
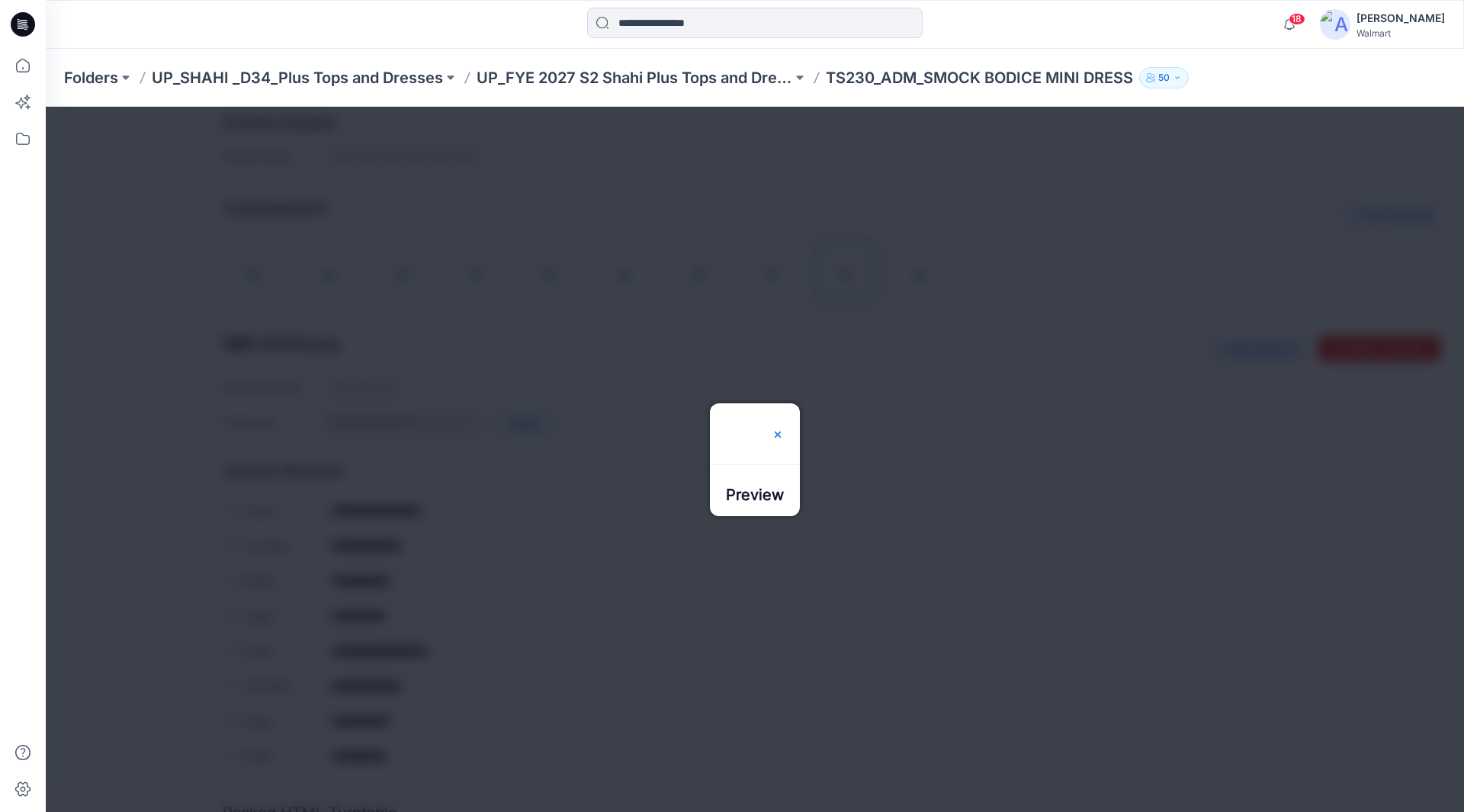
click at [784, 428] on img at bounding box center [778, 434] width 12 height 12
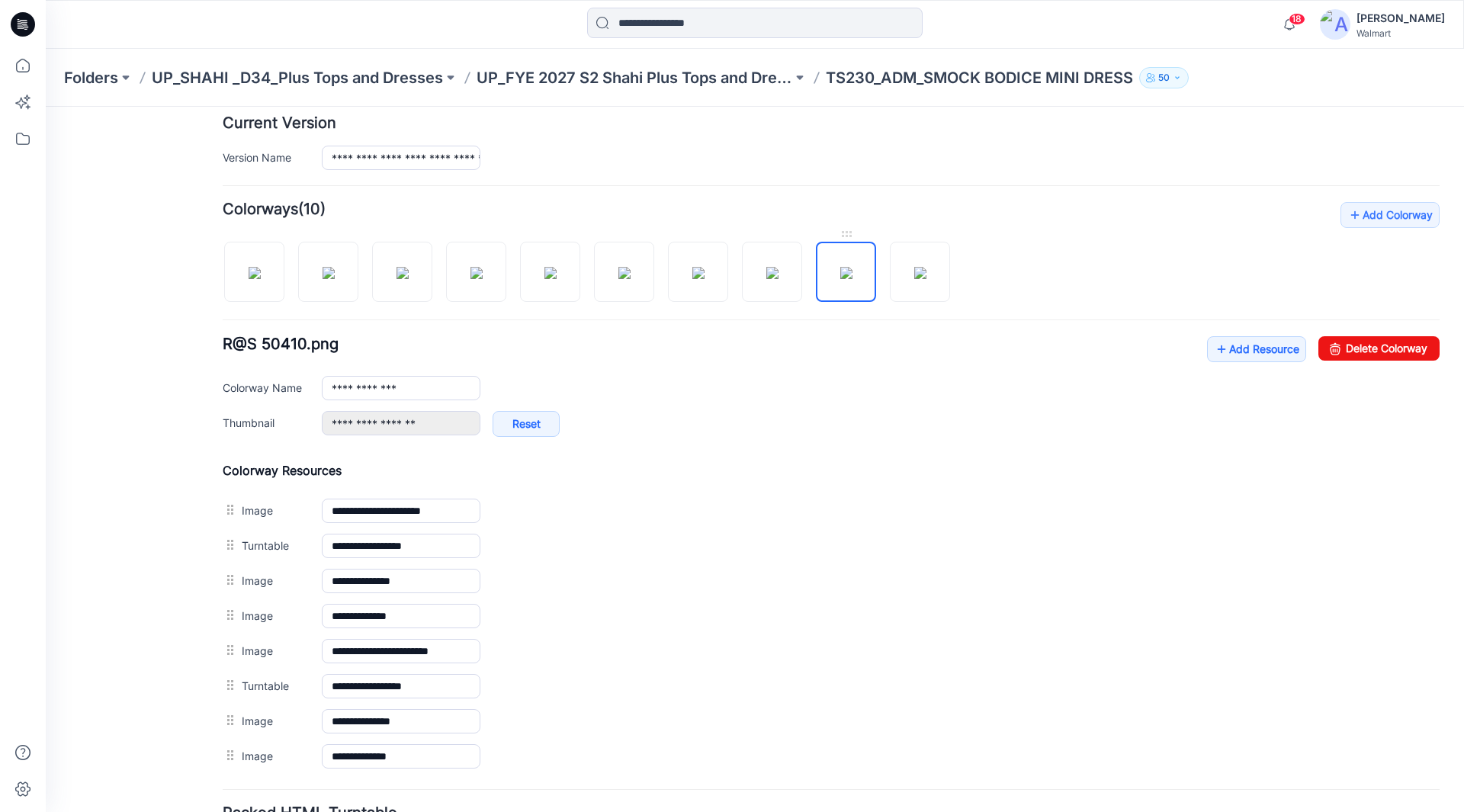
click at [841, 279] on img at bounding box center [847, 273] width 12 height 12
click at [420, 387] on input "**********" at bounding box center [400, 388] width 158 height 24
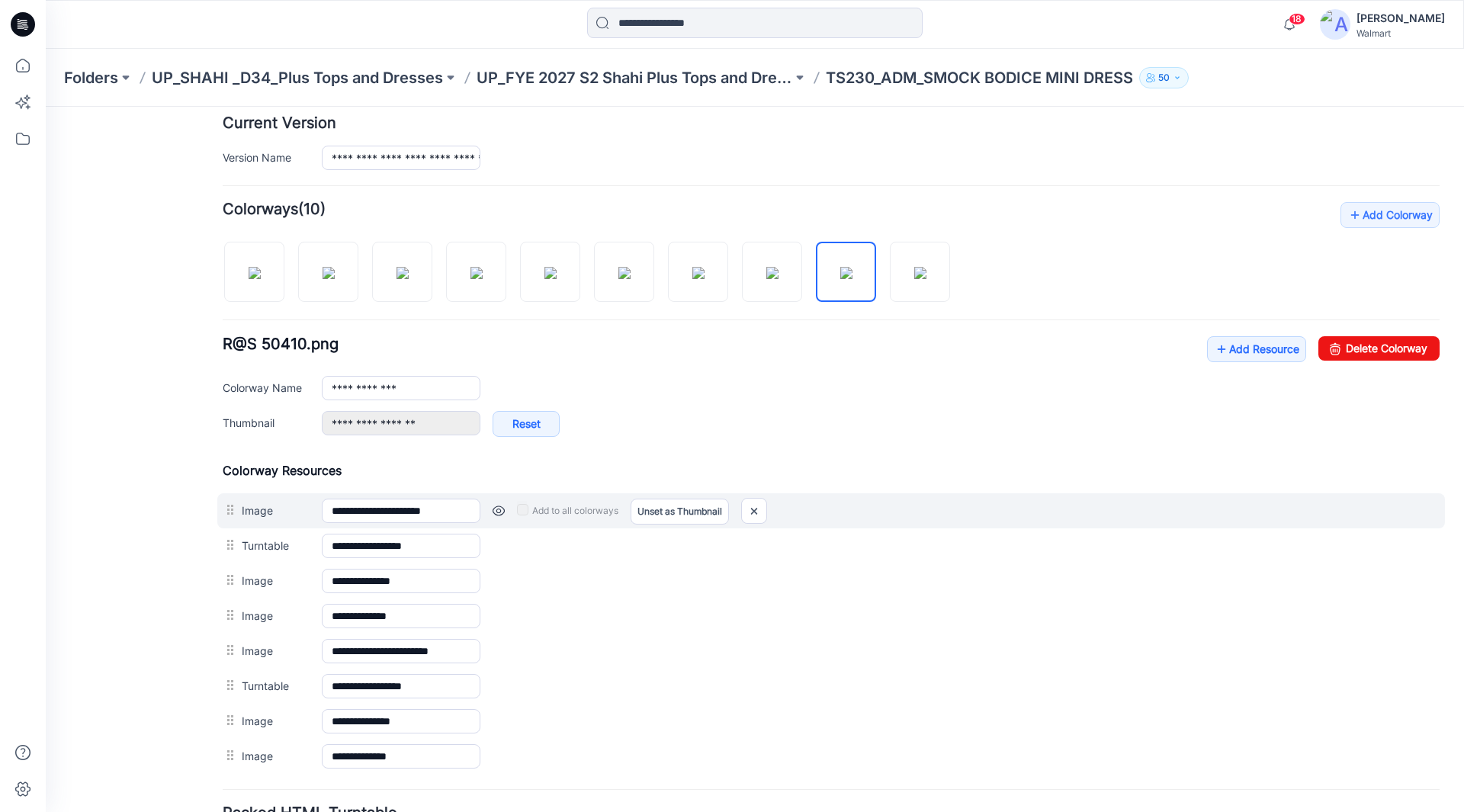
click at [906, 500] on div "Add to all colorways Set as Thumbnail Unset as Thumbnail" at bounding box center [961, 511] width 960 height 24
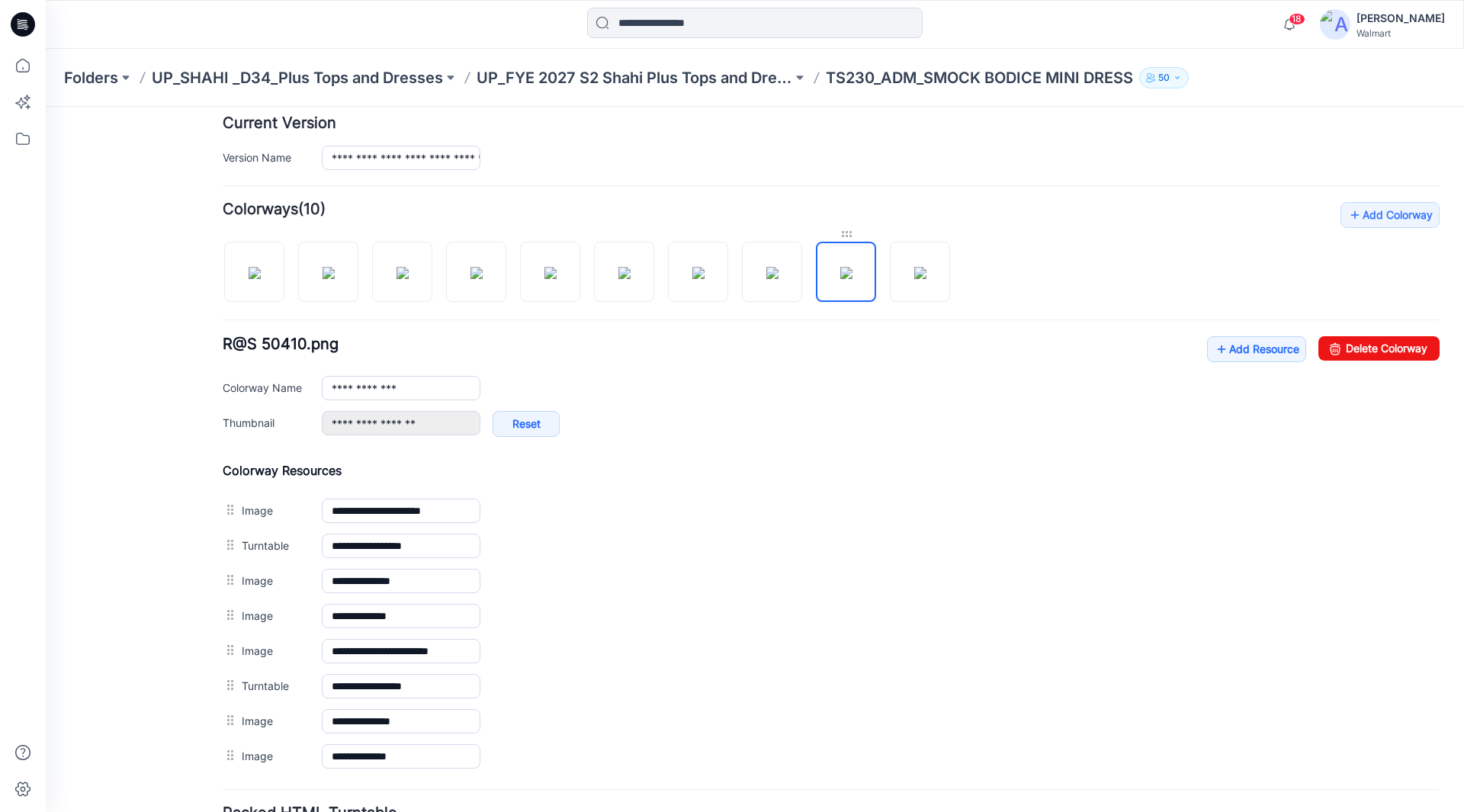
click at [849, 239] on div at bounding box center [846, 233] width 60 height 15
drag, startPoint x: 849, startPoint y: 239, endPoint x: 739, endPoint y: 417, distance: 209.2
click at [739, 417] on div "**********" at bounding box center [880, 431] width 1118 height 41
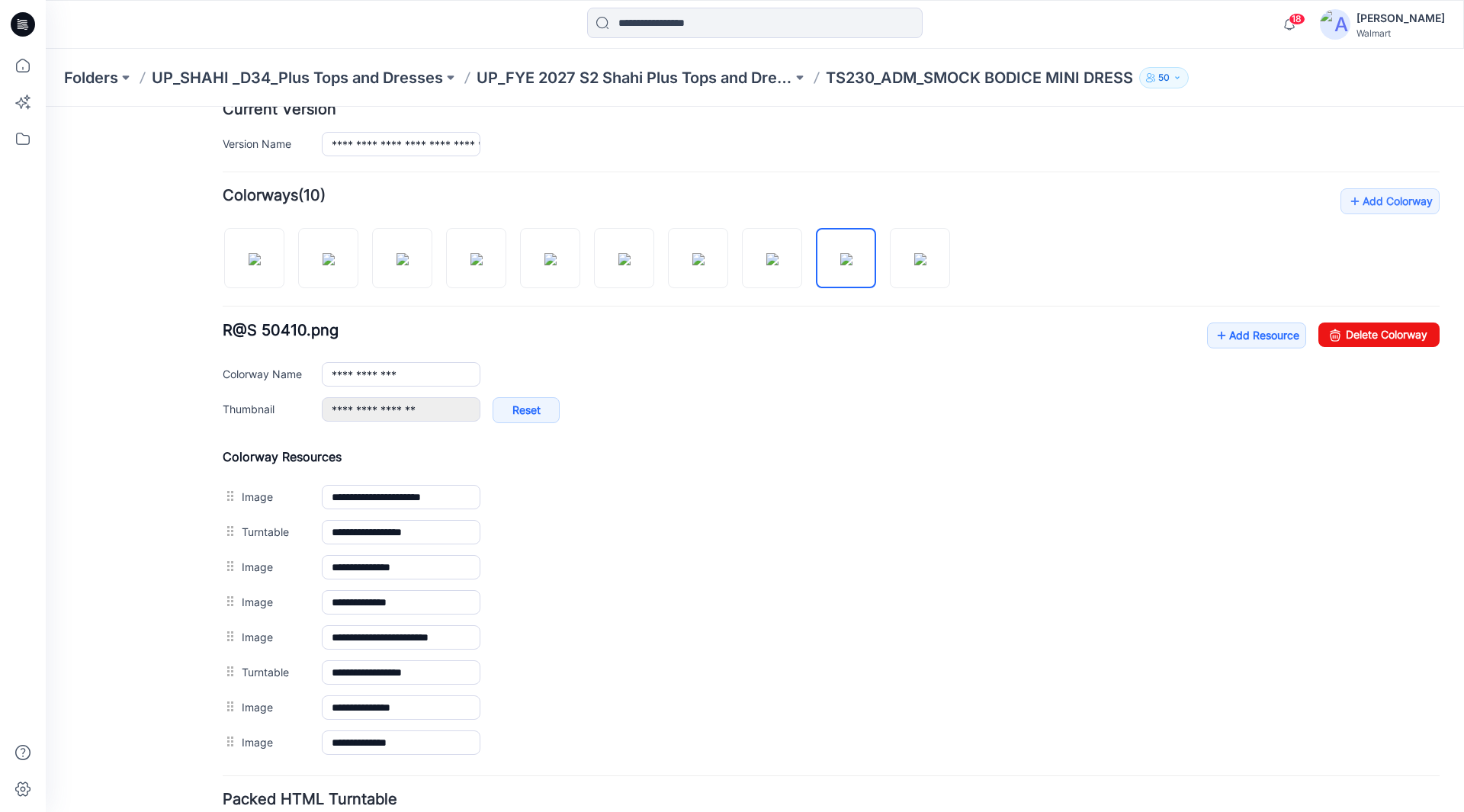
scroll to position [458, 0]
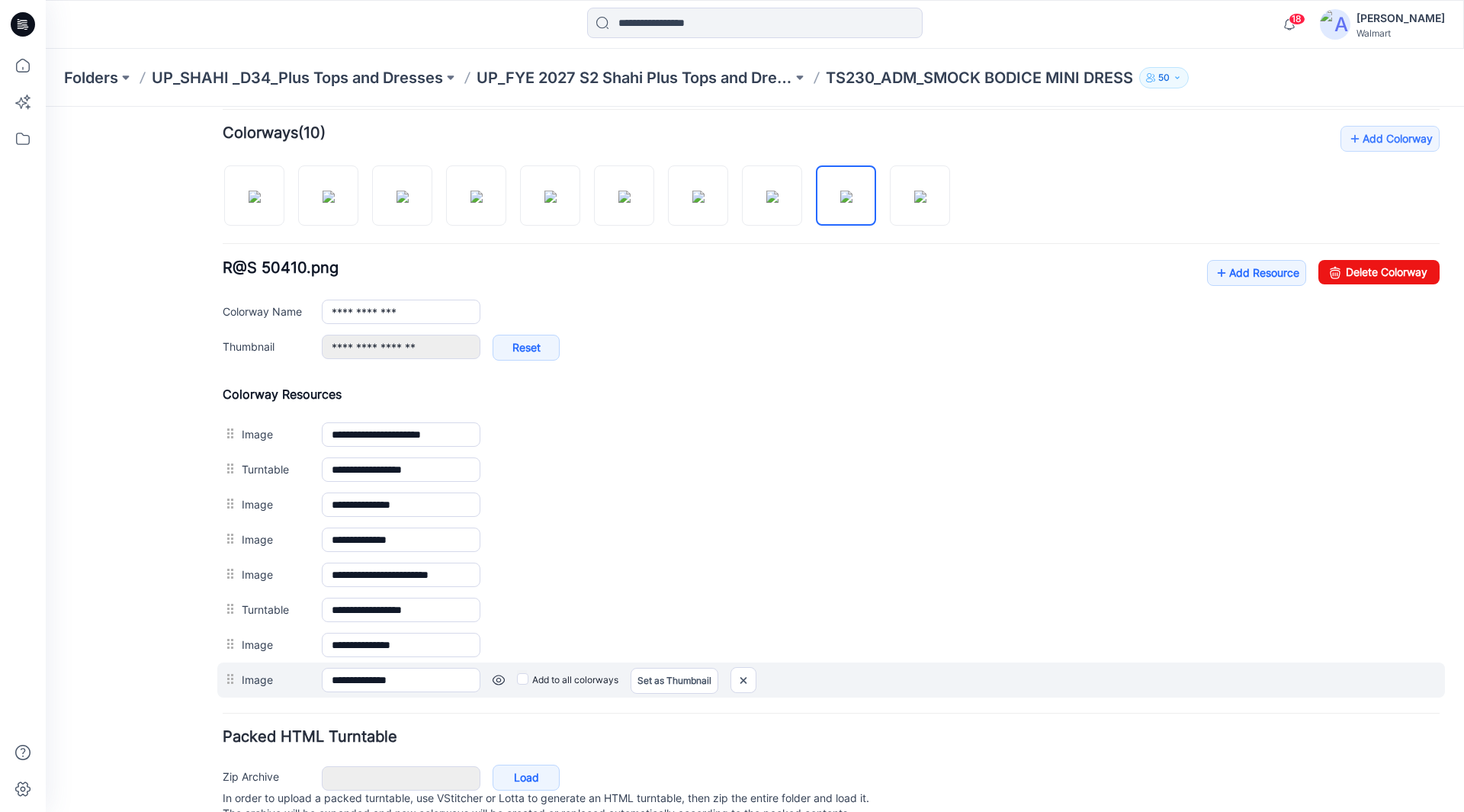
click at [499, 684] on link at bounding box center [499, 680] width 12 height 12
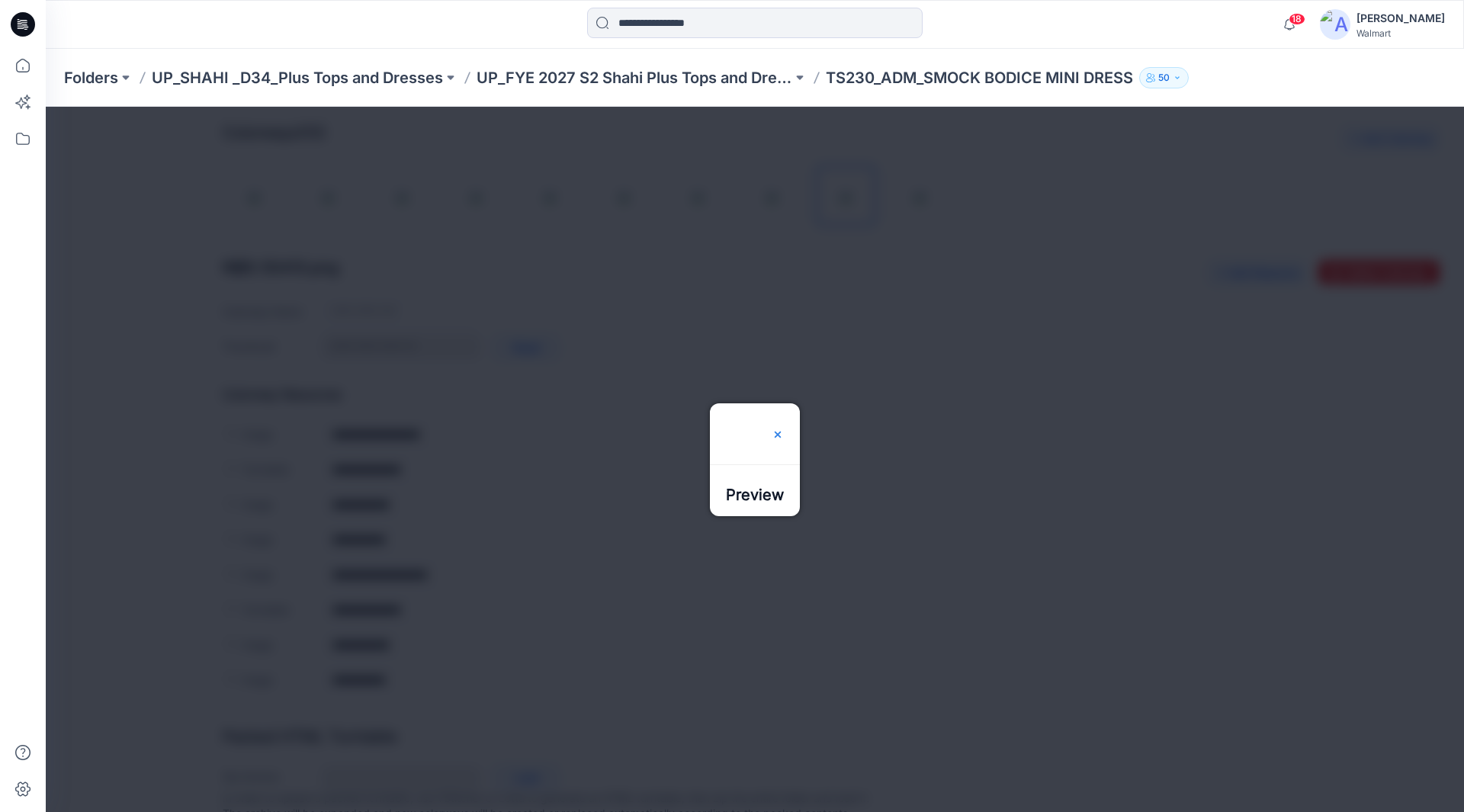
click at [784, 428] on img at bounding box center [778, 434] width 12 height 12
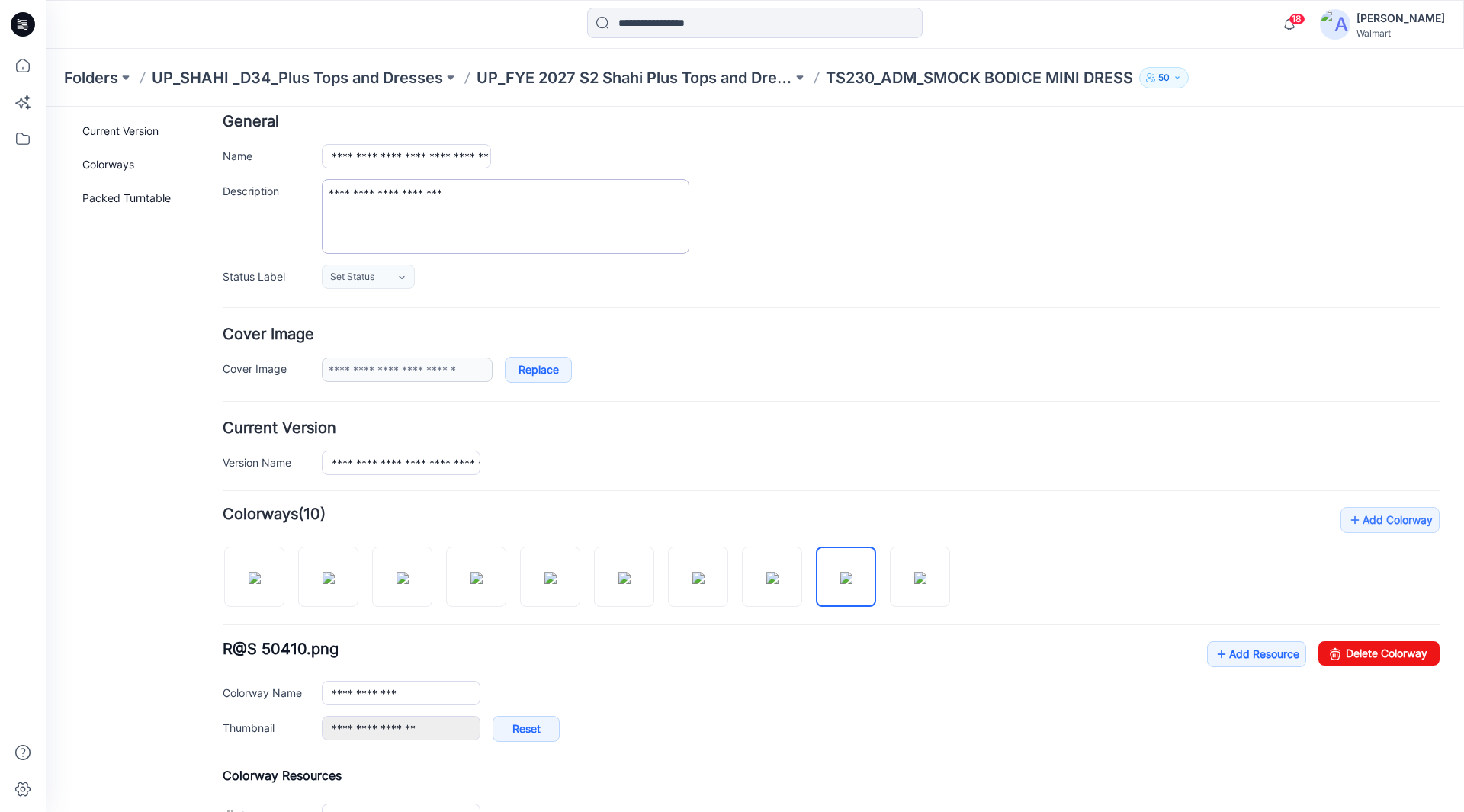
scroll to position [0, 0]
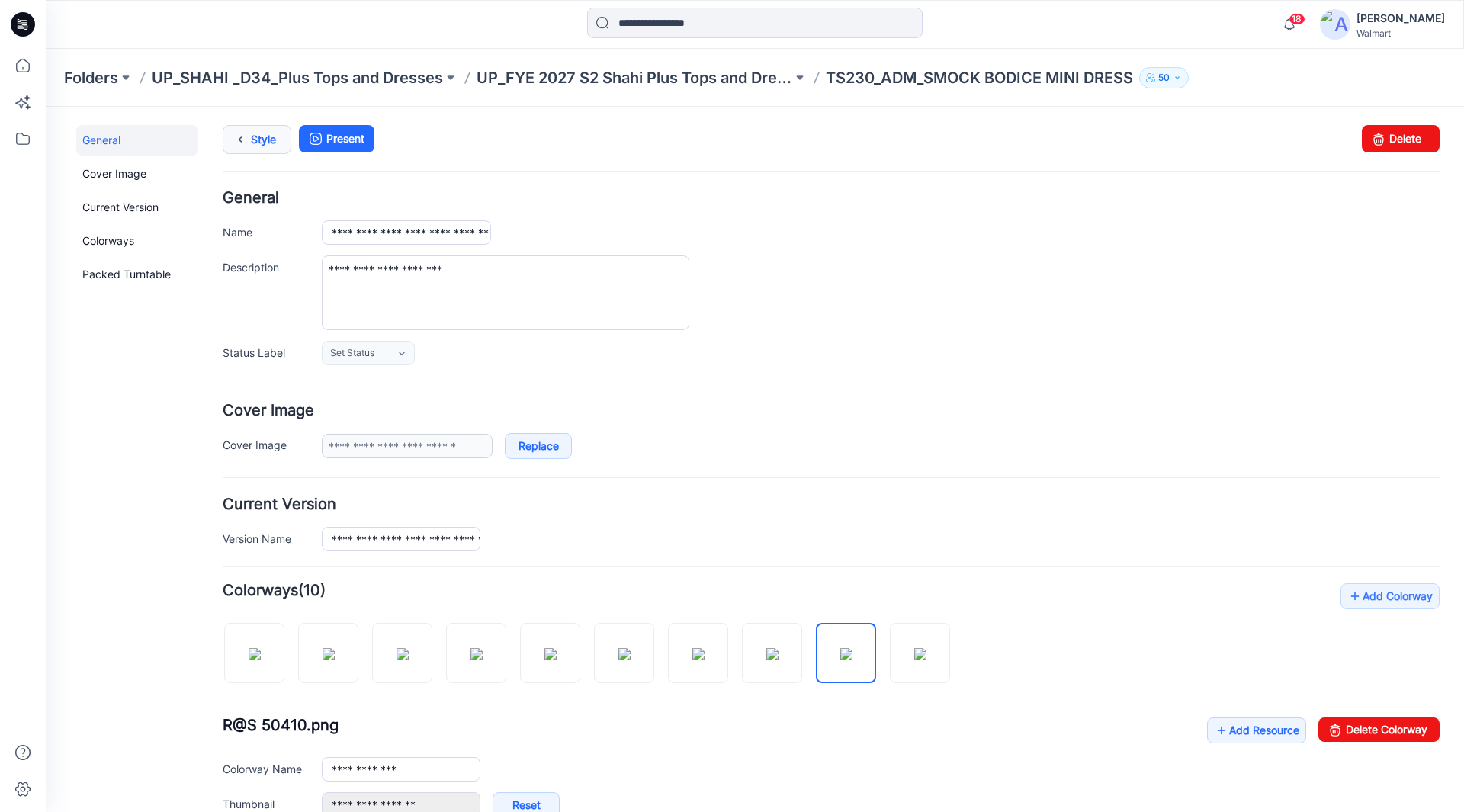
click at [260, 141] on link "Style" at bounding box center [257, 139] width 69 height 29
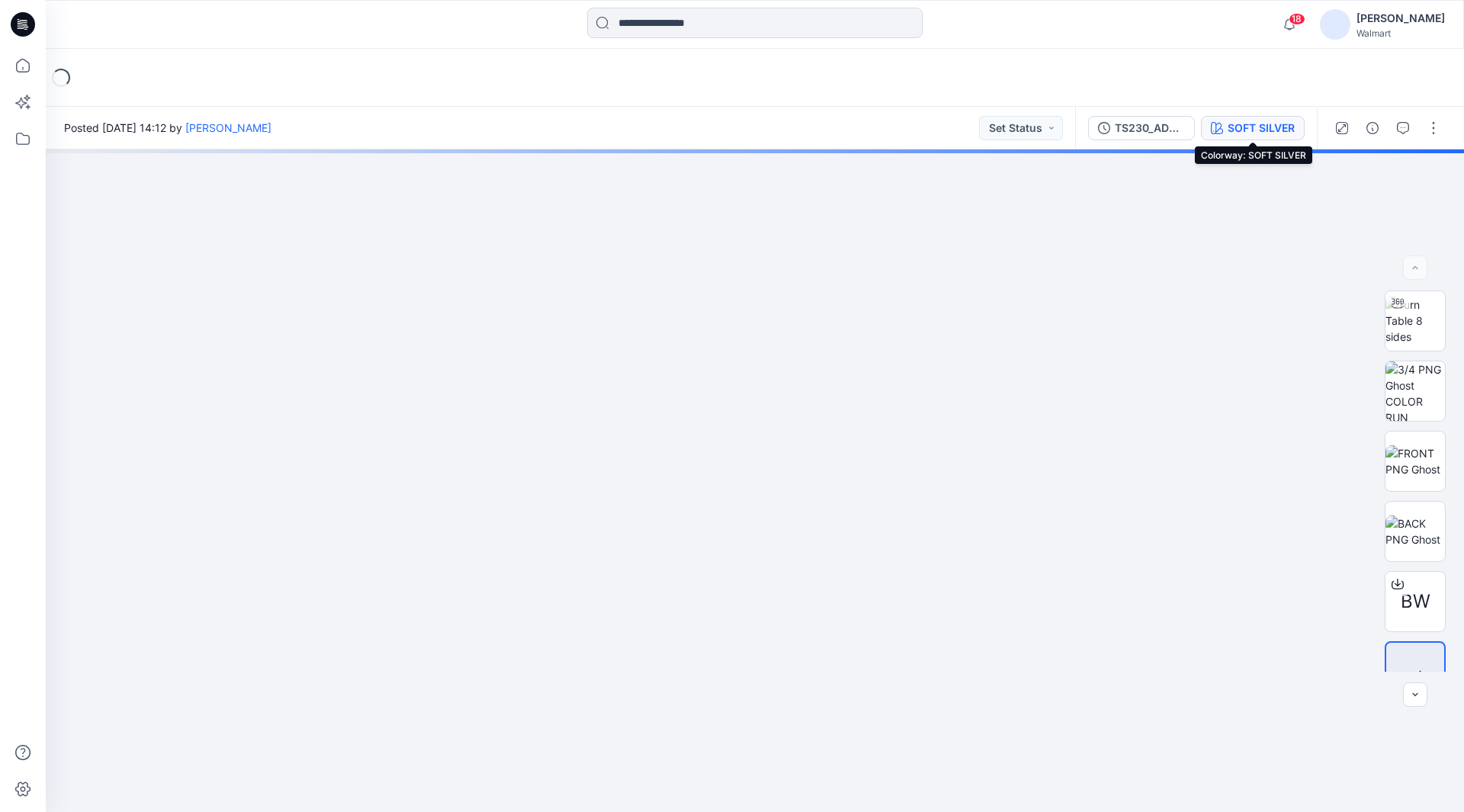
drag, startPoint x: 1260, startPoint y: 122, endPoint x: 1266, endPoint y: 130, distance: 10.0
click at [1260, 122] on div "SOFT SILVER" at bounding box center [1261, 128] width 67 height 17
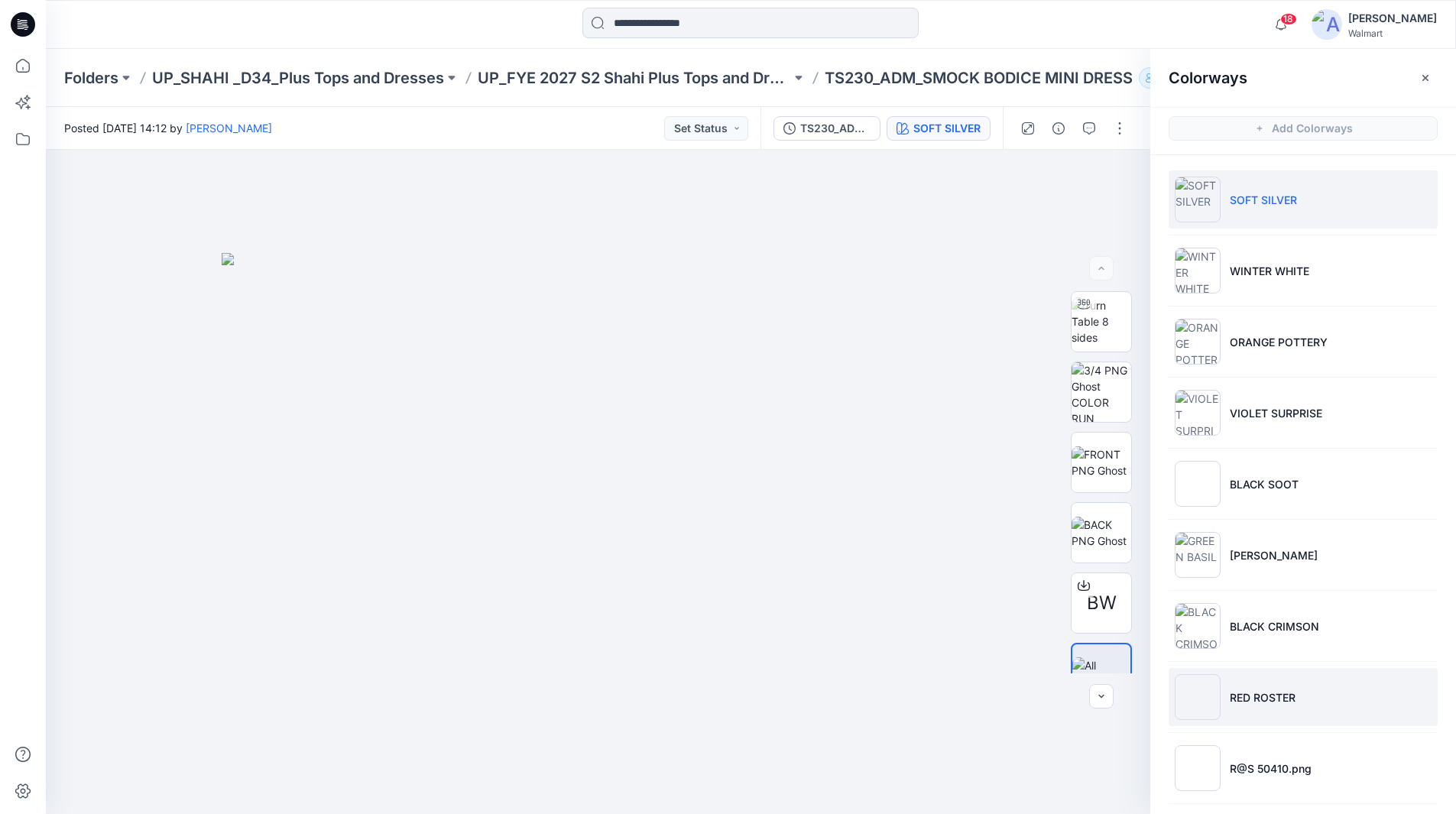
click at [1286, 697] on p "RED ROSTER" at bounding box center [1262, 697] width 66 height 16
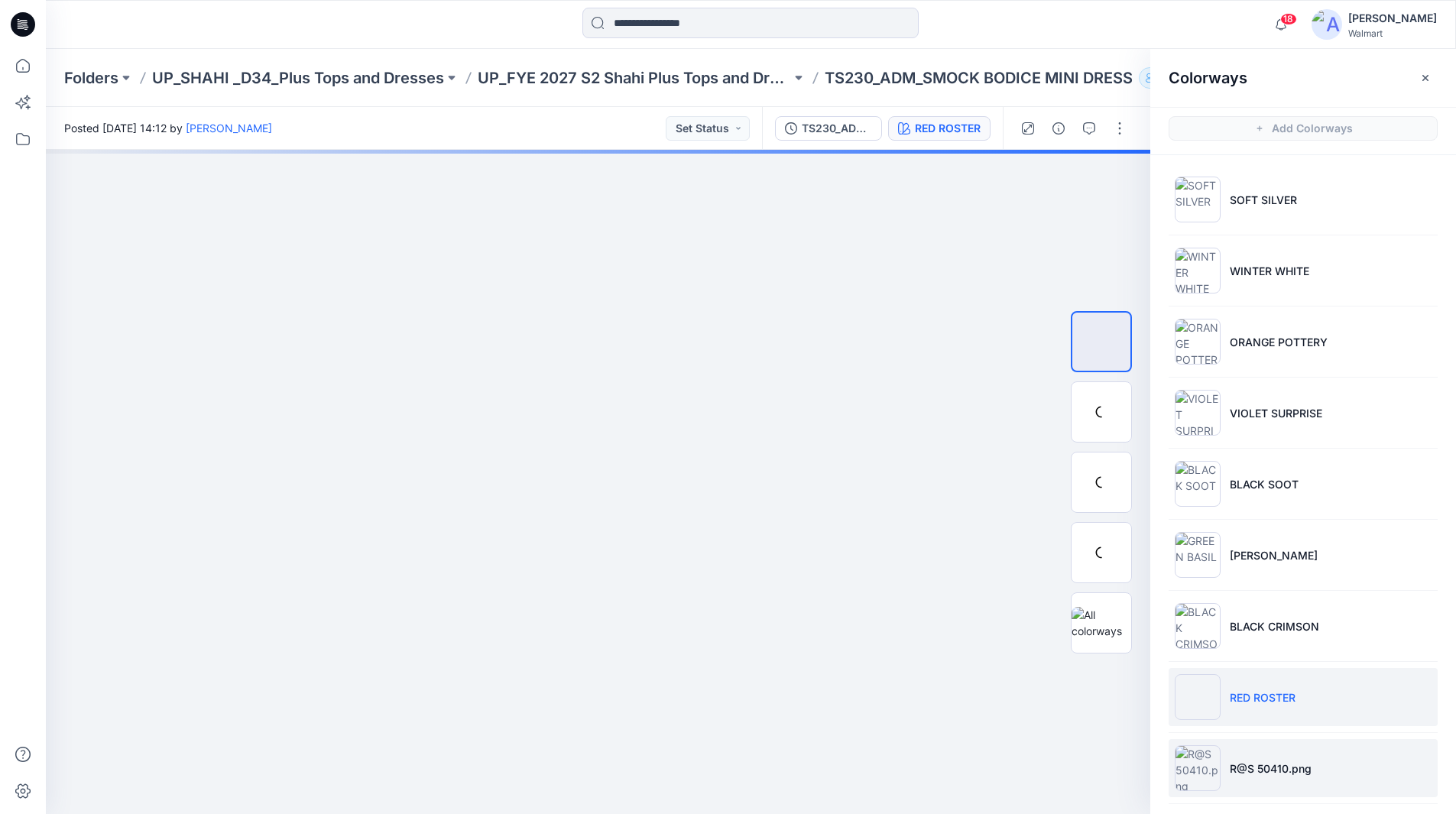
click at [1328, 759] on li "R@S 50410.png" at bounding box center [1303, 768] width 269 height 58
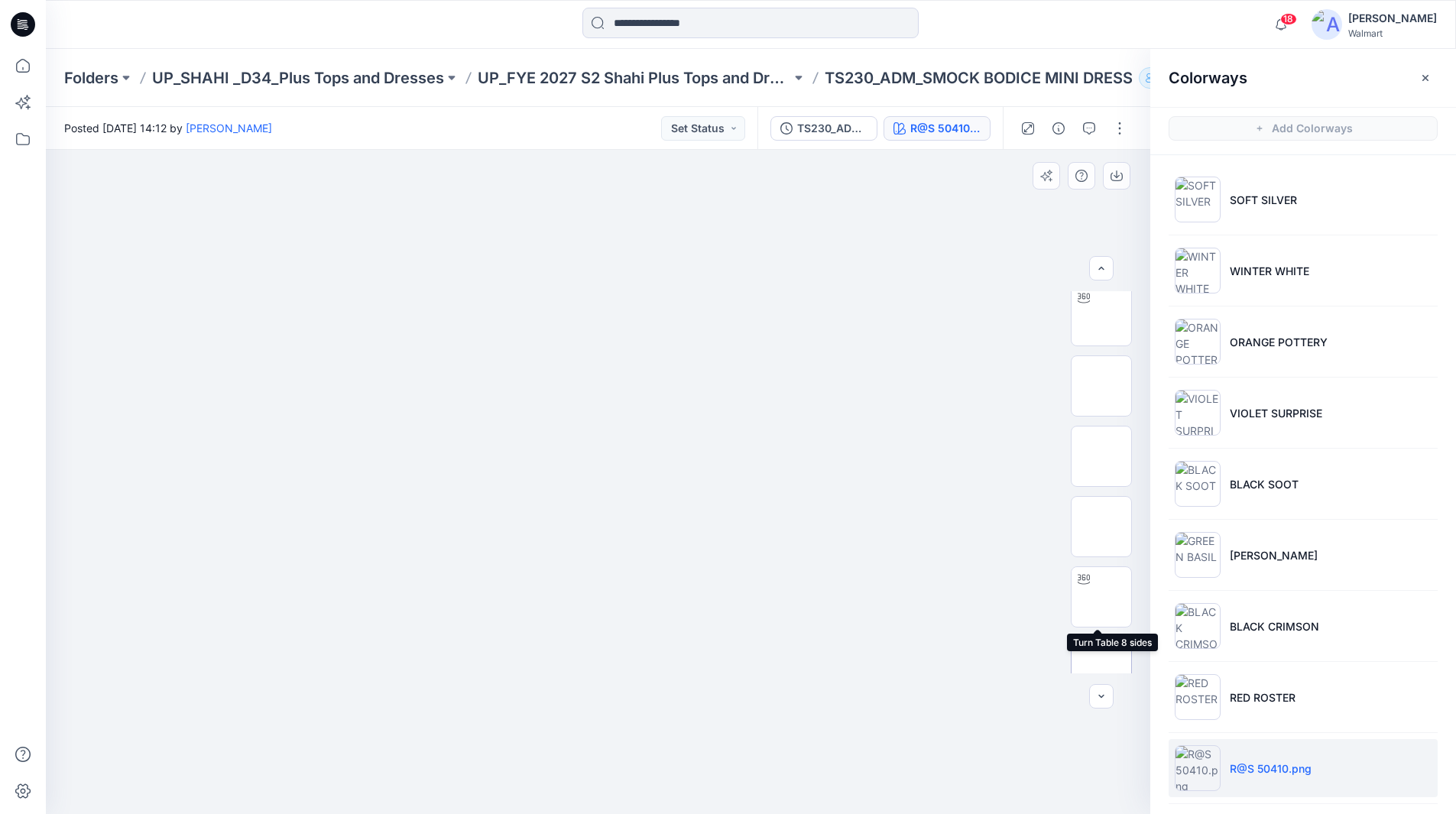
scroll to position [153, 0]
click at [1101, 520] on img at bounding box center [1101, 520] width 0 height 0
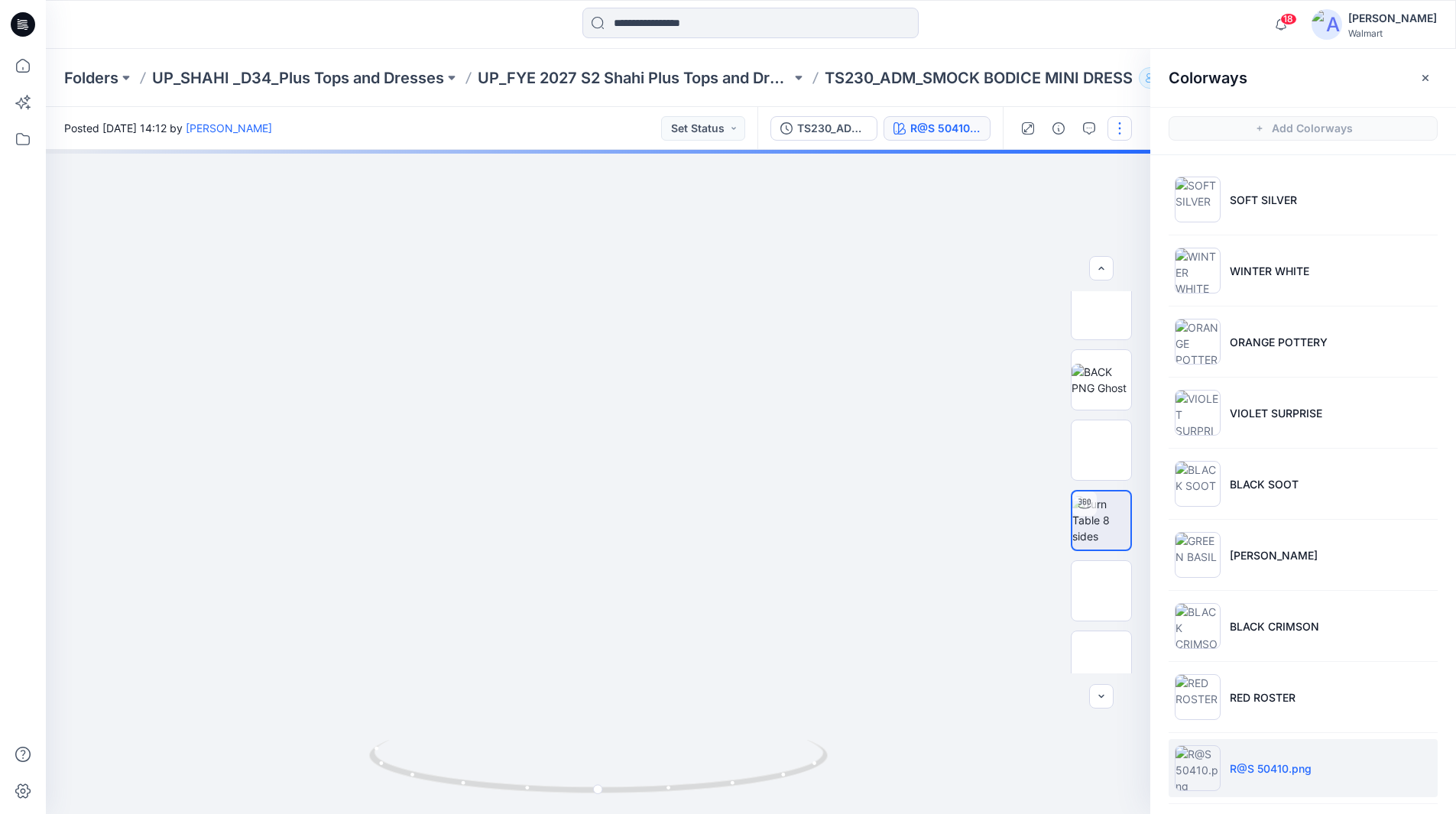
click at [1122, 131] on button "button" at bounding box center [1120, 129] width 25 height 25
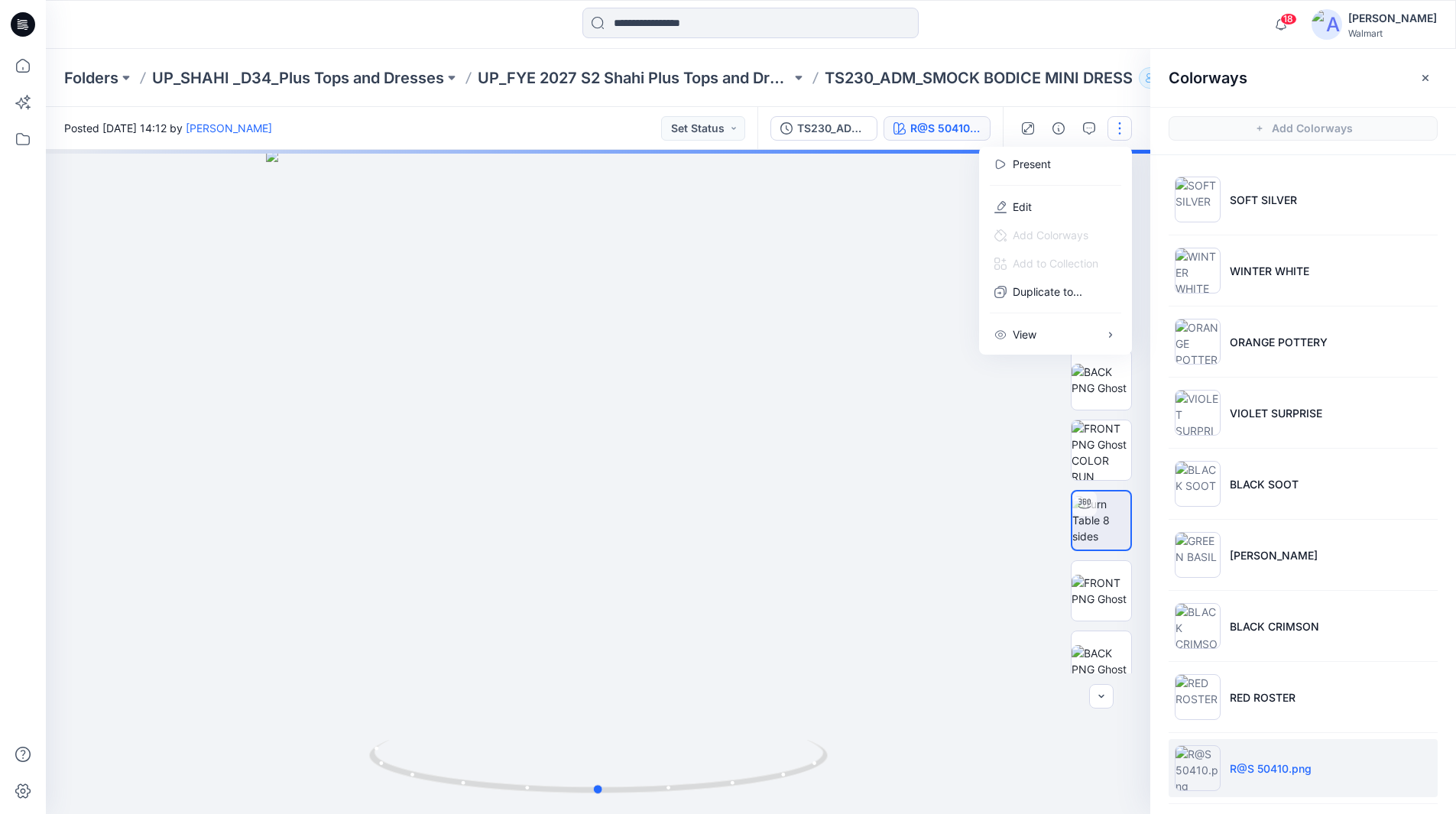
click at [823, 391] on div at bounding box center [597, 482] width 1105 height 664
